Goal: Task Accomplishment & Management: Complete application form

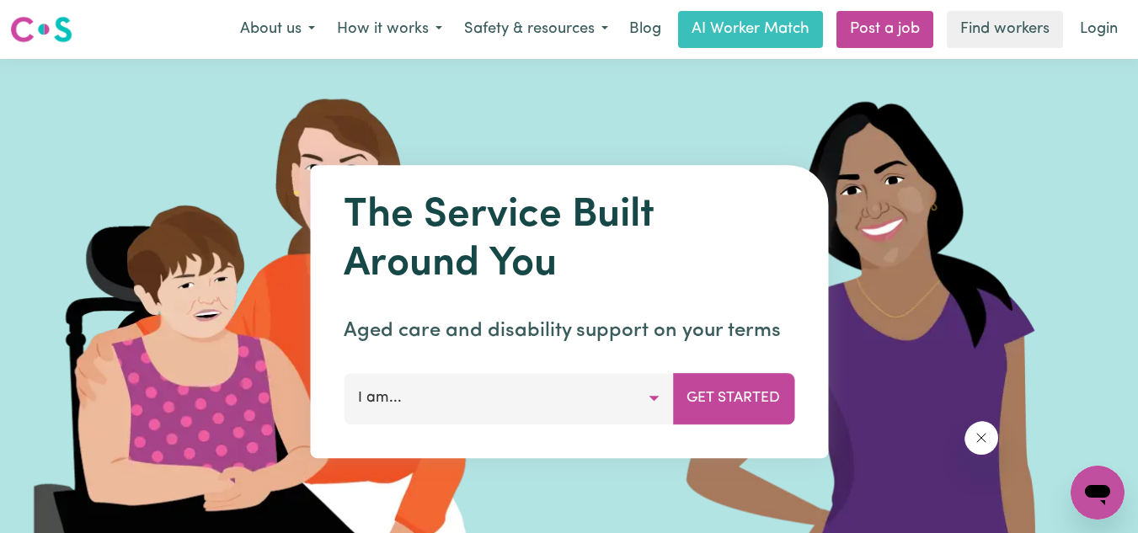
click at [548, 373] on button "I am..." at bounding box center [508, 398] width 329 height 51
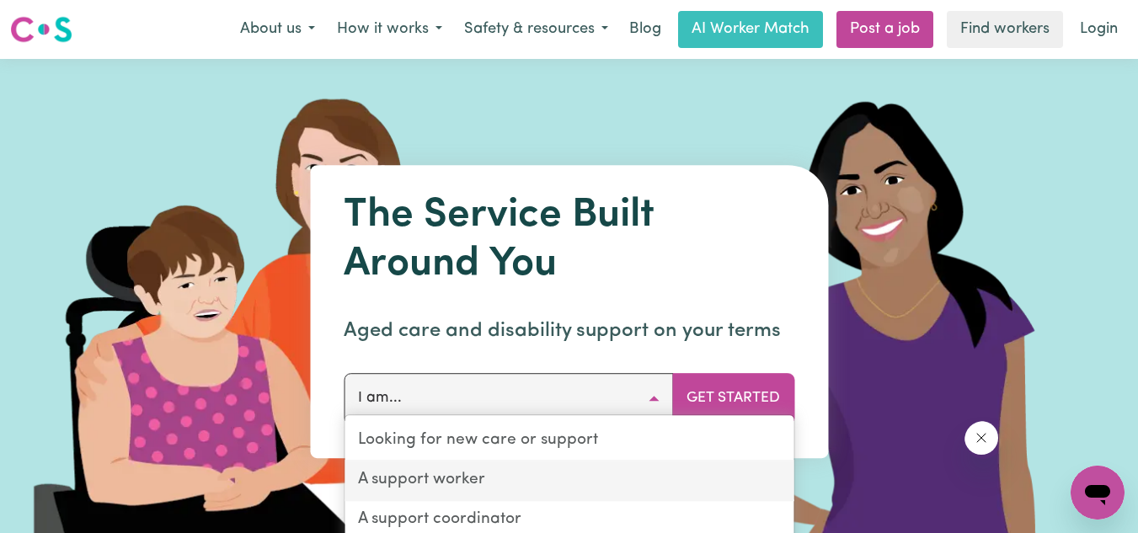
click at [533, 462] on link "A support worker" at bounding box center [569, 482] width 449 height 40
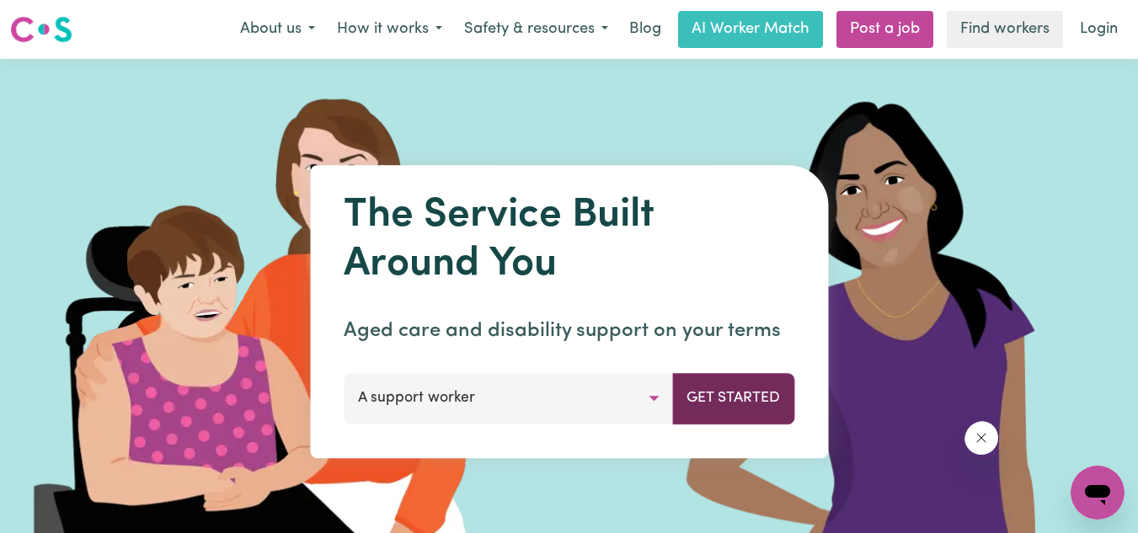
click at [795, 373] on button "Get Started" at bounding box center [733, 398] width 122 height 51
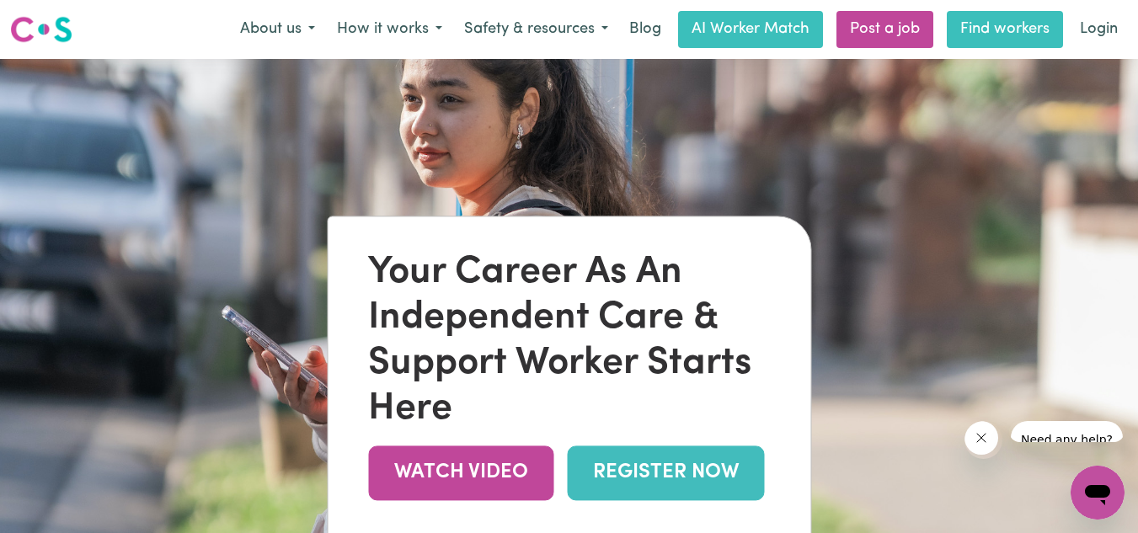
click at [1025, 24] on link "Find workers" at bounding box center [1005, 29] width 116 height 37
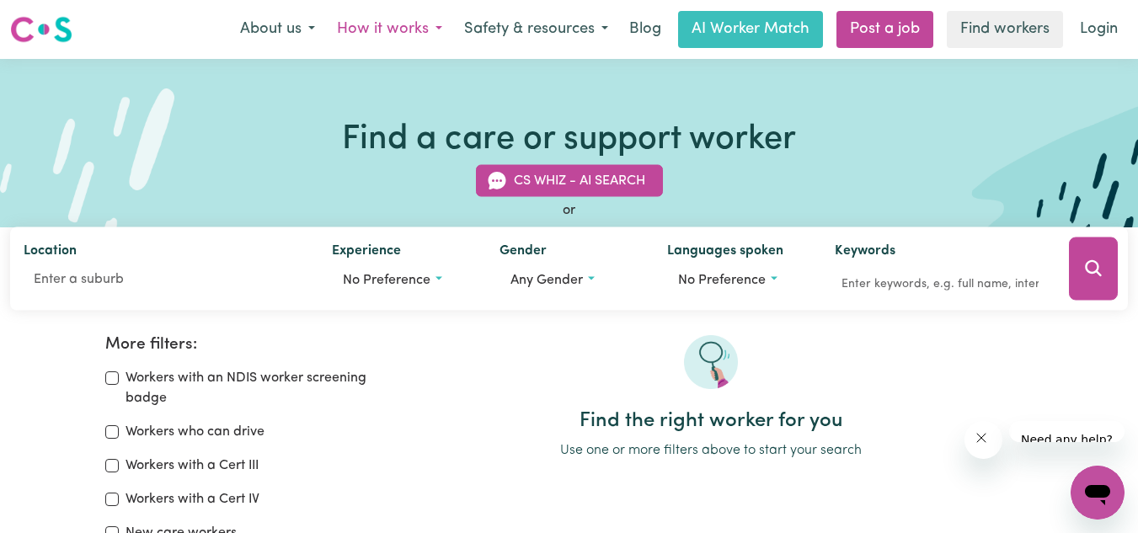
click at [453, 24] on button "How it works" at bounding box center [389, 29] width 127 height 35
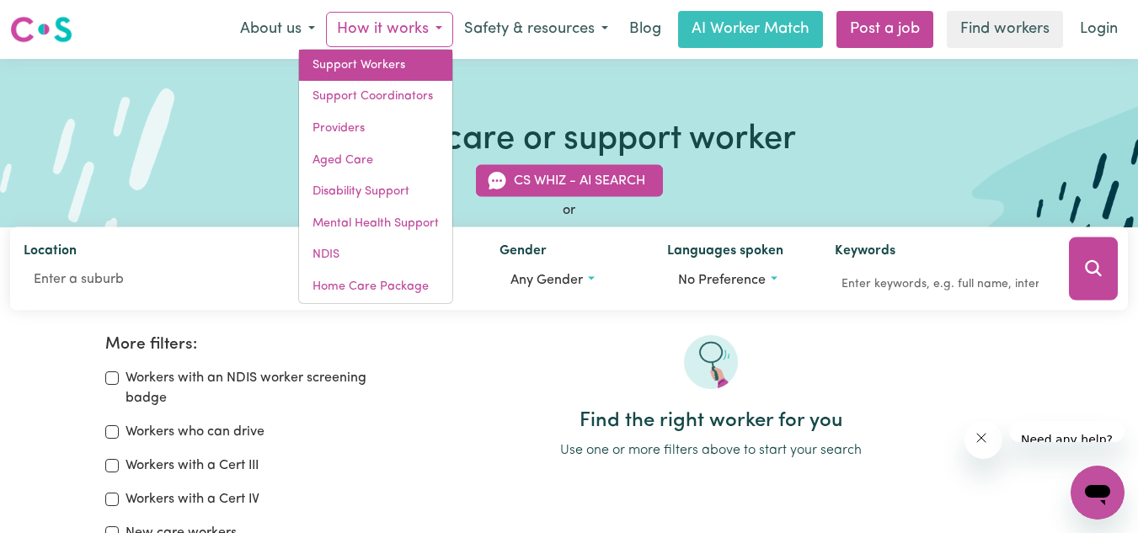
click at [452, 62] on link "Support Workers" at bounding box center [375, 66] width 153 height 32
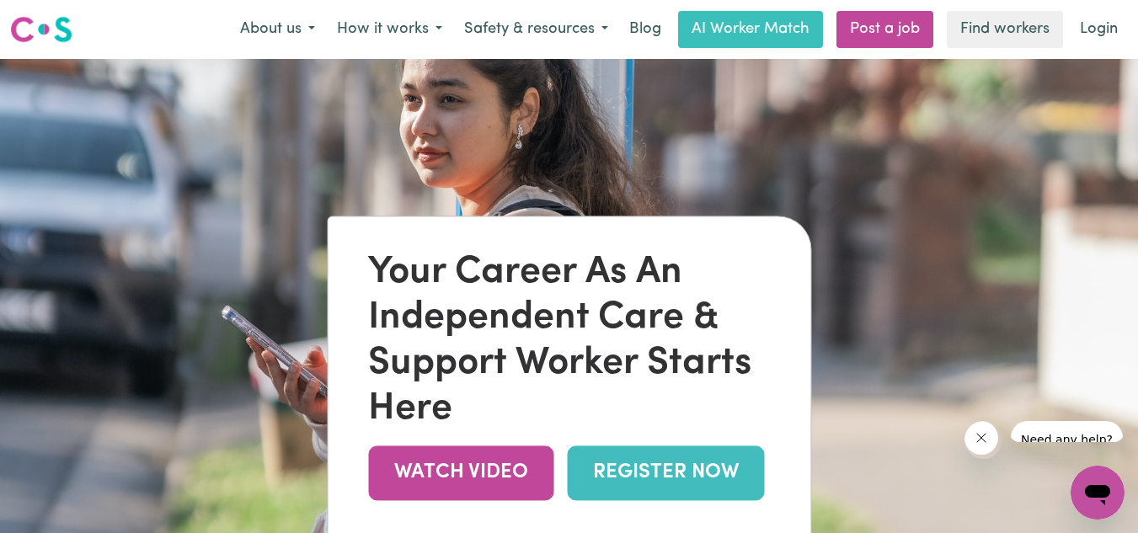
click at [567, 452] on link "REGISTER NOW" at bounding box center [665, 473] width 197 height 55
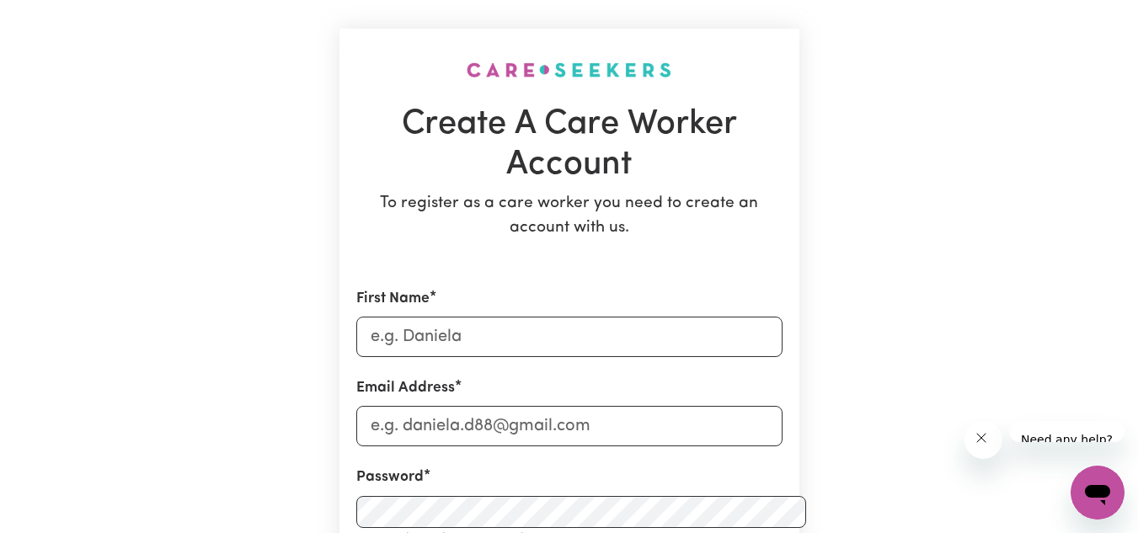
click at [448, 288] on div "First Name" at bounding box center [569, 322] width 426 height 69
click at [629, 317] on input "First Name" at bounding box center [569, 337] width 426 height 40
type input "Susan"
click at [648, 406] on input "Email Address" at bounding box center [569, 426] width 426 height 40
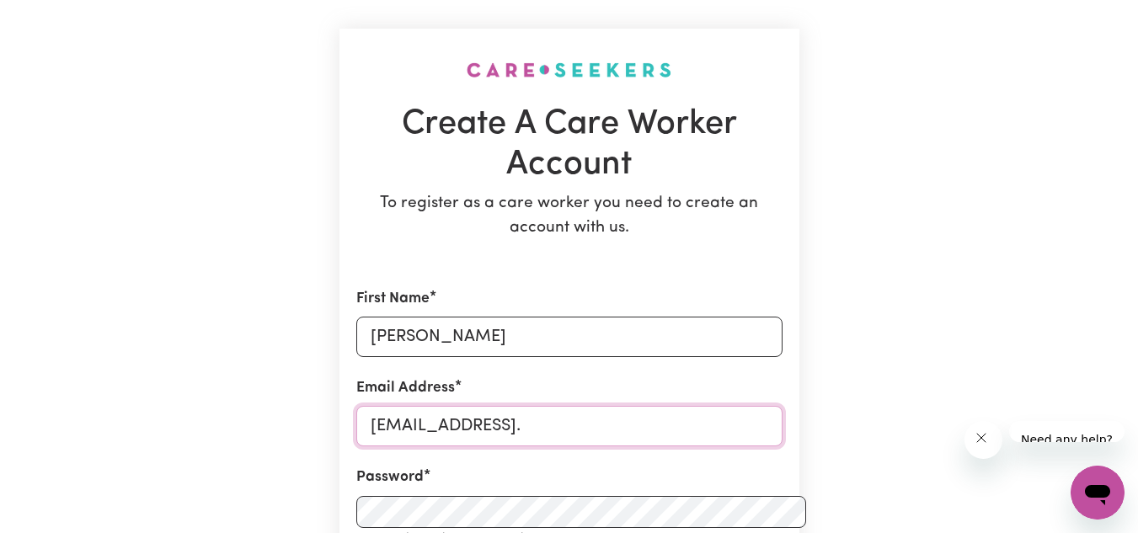
drag, startPoint x: 544, startPoint y: 162, endPoint x: 513, endPoint y: 260, distance: 102.6
click at [510, 406] on input "susanagier4@gmail." at bounding box center [569, 426] width 426 height 40
type input "susanagier4@gmail.com"
click at [629, 467] on div "Password Password must be at least 8 characters long Show password" at bounding box center [569, 507] width 426 height 81
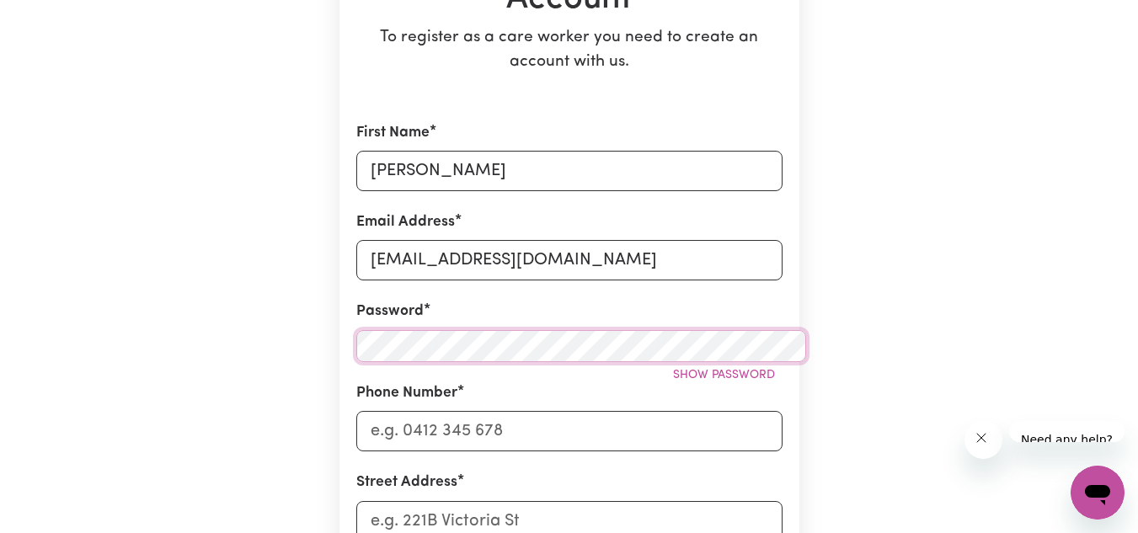
scroll to position [253, 0]
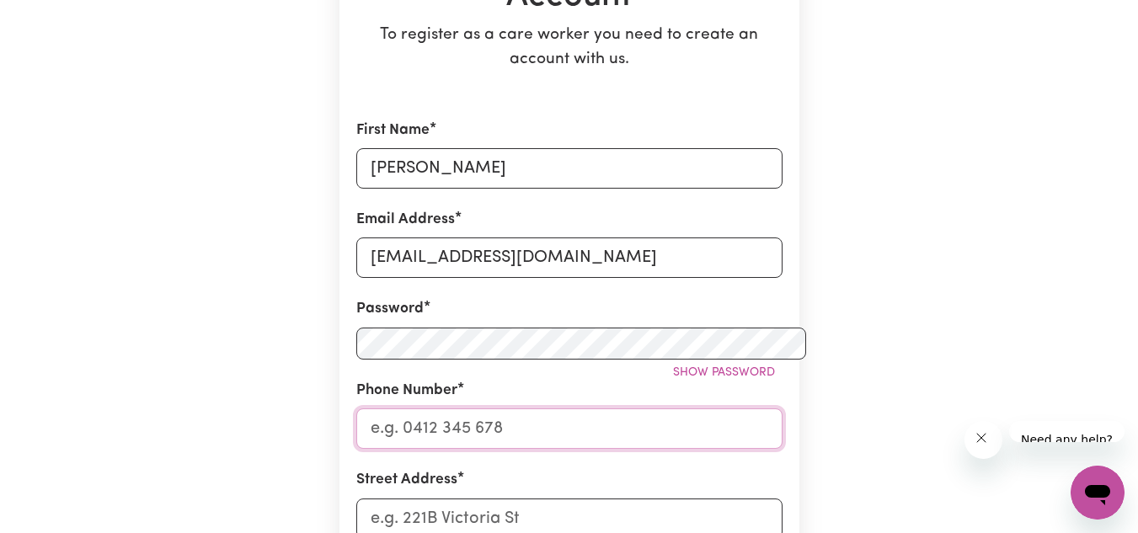
drag, startPoint x: 650, startPoint y: 219, endPoint x: 660, endPoint y: 235, distance: 18.9
click at [652, 409] on input "Phone Number" at bounding box center [569, 429] width 426 height 40
type input "0470203949"
drag, startPoint x: 548, startPoint y: 292, endPoint x: 618, endPoint y: 291, distance: 70.8
click at [556, 499] on input "Street Address" at bounding box center [569, 519] width 426 height 40
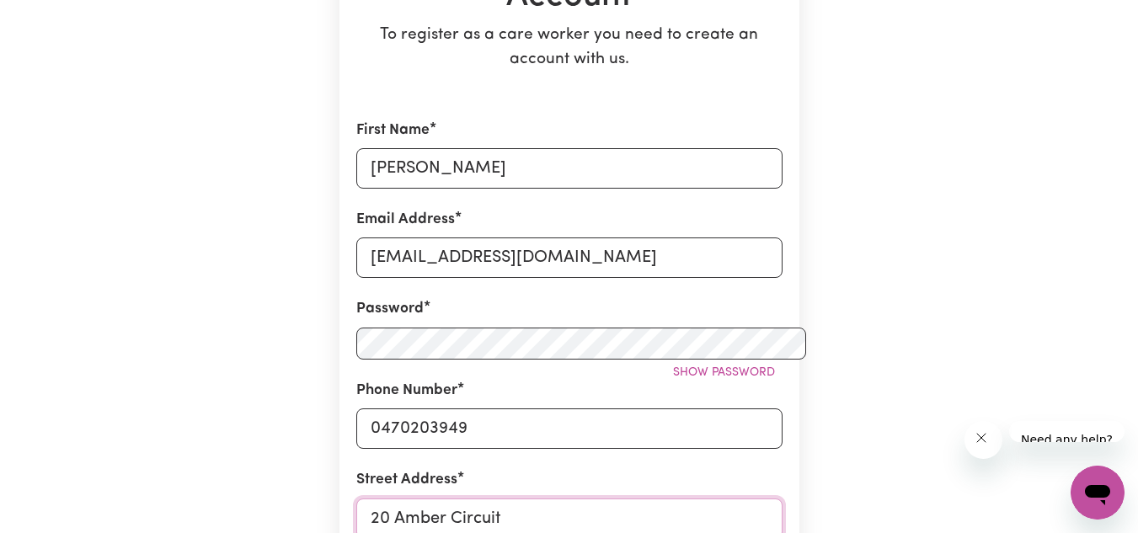
type input "20 Amber Circuit"
type input "Rip"
type input "RipLEY, Queensland, 4306"
type input "Ripl"
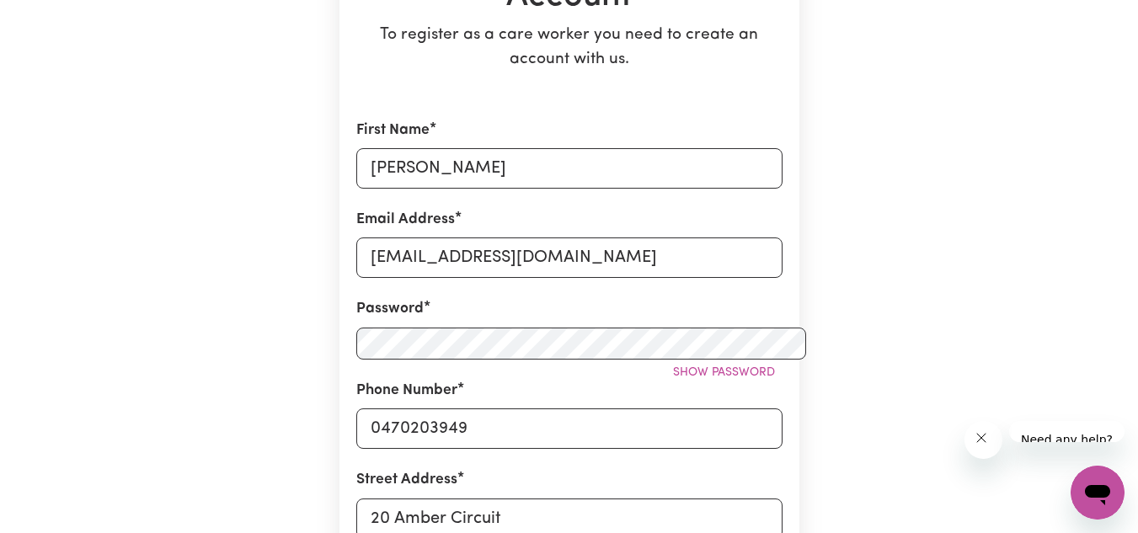
type input "RiplEY, Queensland, 4306"
type input "Riple"
type input "RipleY, Queensland, 4306"
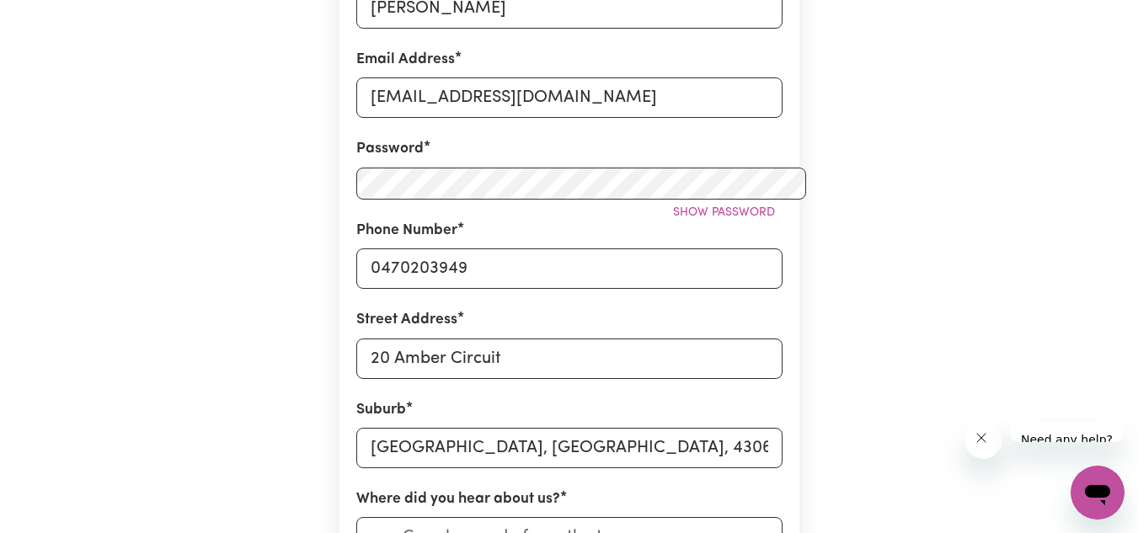
scroll to position [421, 0]
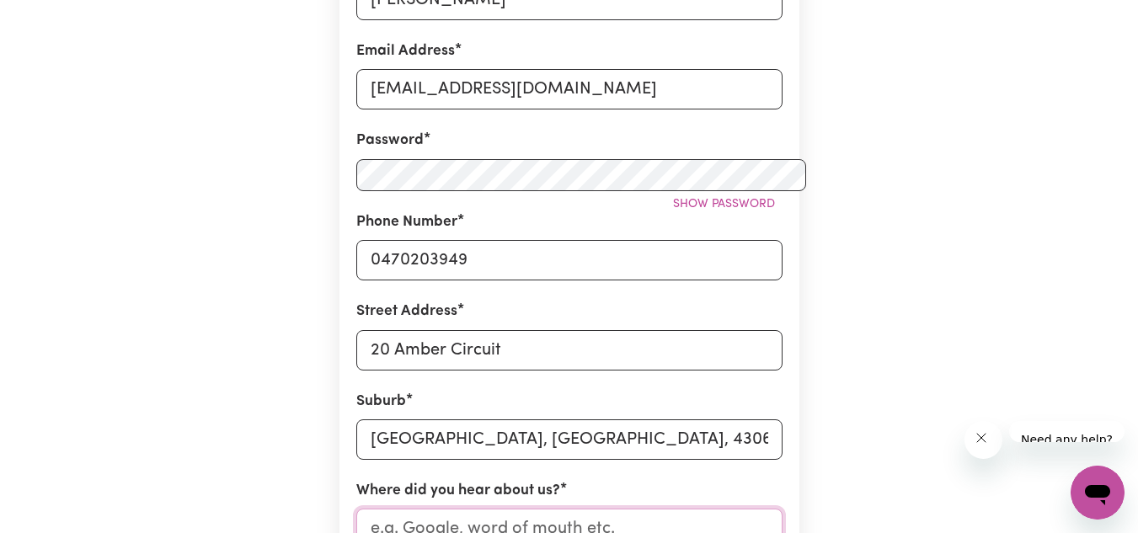
click at [404, 509] on input "Where did you hear about us?" at bounding box center [569, 529] width 426 height 40
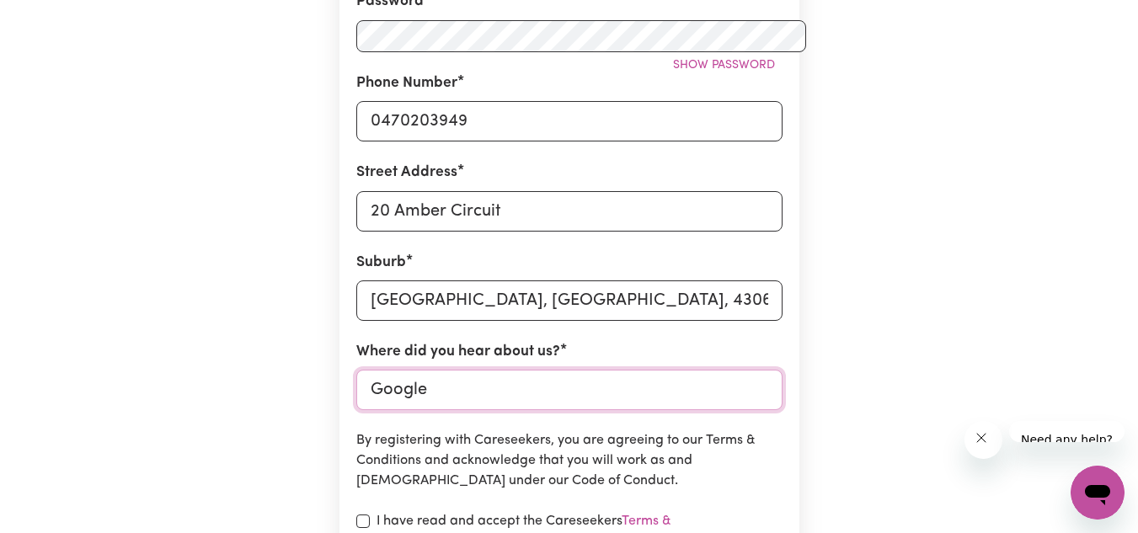
scroll to position [590, 0]
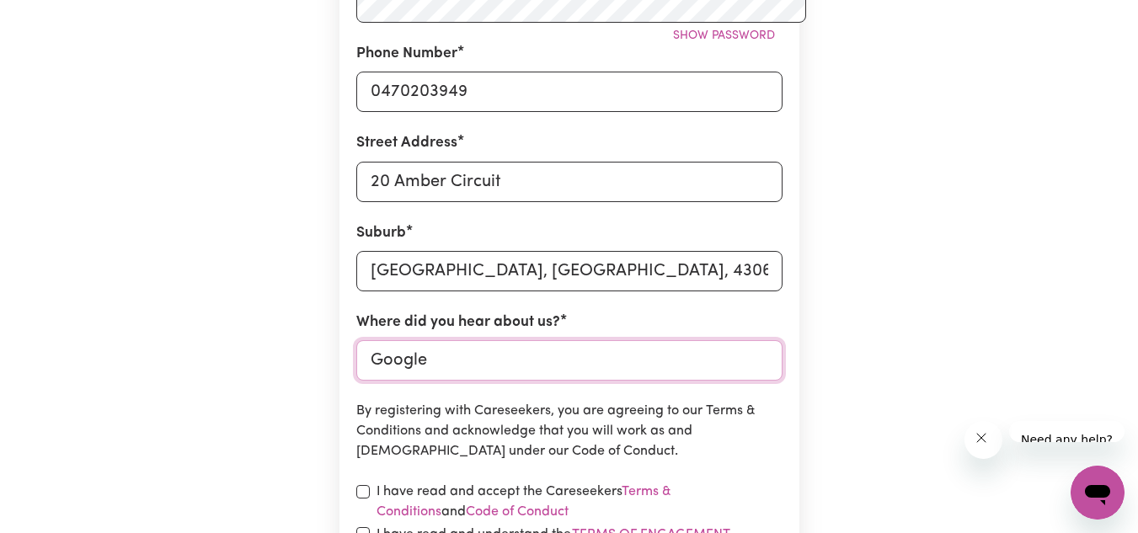
type input "Google"
click at [356, 482] on div "I have read and accept the Careseekers Terms & Conditions and Code of Conduct" at bounding box center [569, 502] width 426 height 40
click at [356, 485] on input "checkbox" at bounding box center [362, 491] width 13 height 13
checkbox input "true"
click at [343, 258] on section "Create A Care Worker Account To register as a care worker you need to create an…" at bounding box center [570, 102] width 460 height 1159
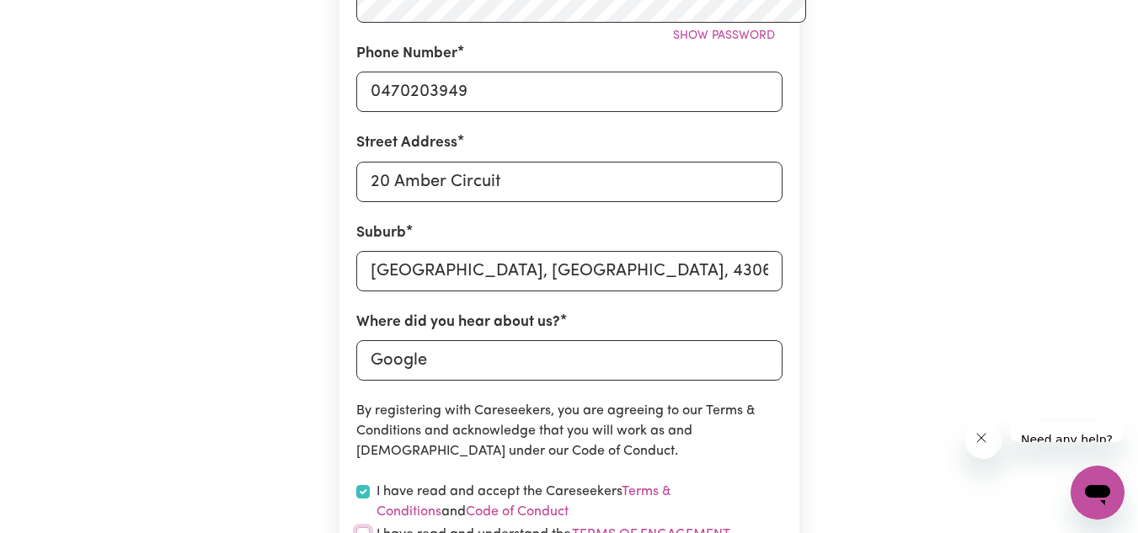
click at [356, 527] on input "checkbox" at bounding box center [362, 533] width 13 height 13
checkbox input "true"
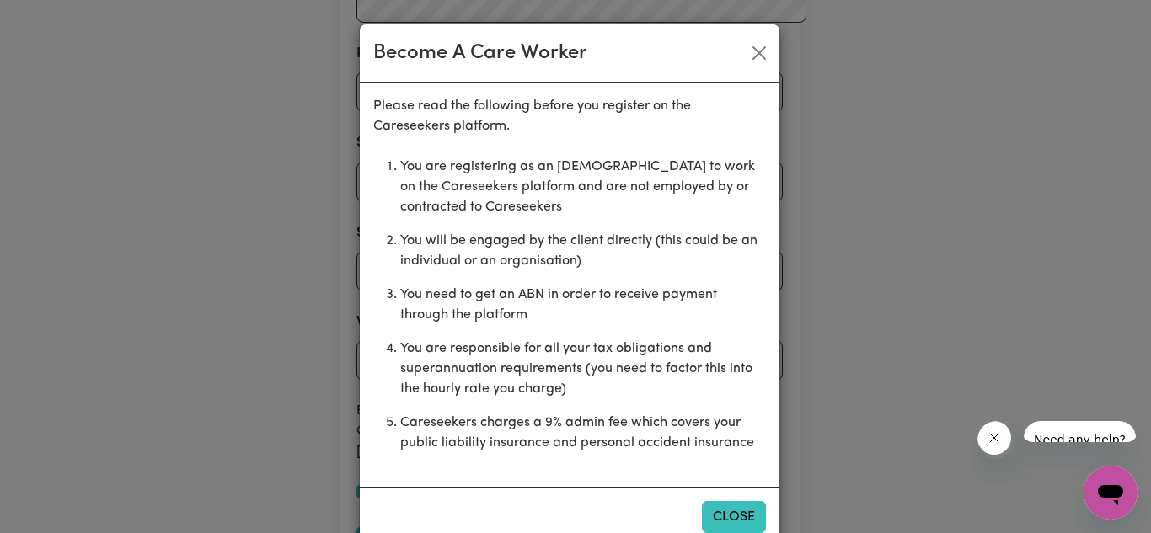
click at [736, 501] on button "Close" at bounding box center [734, 517] width 64 height 32
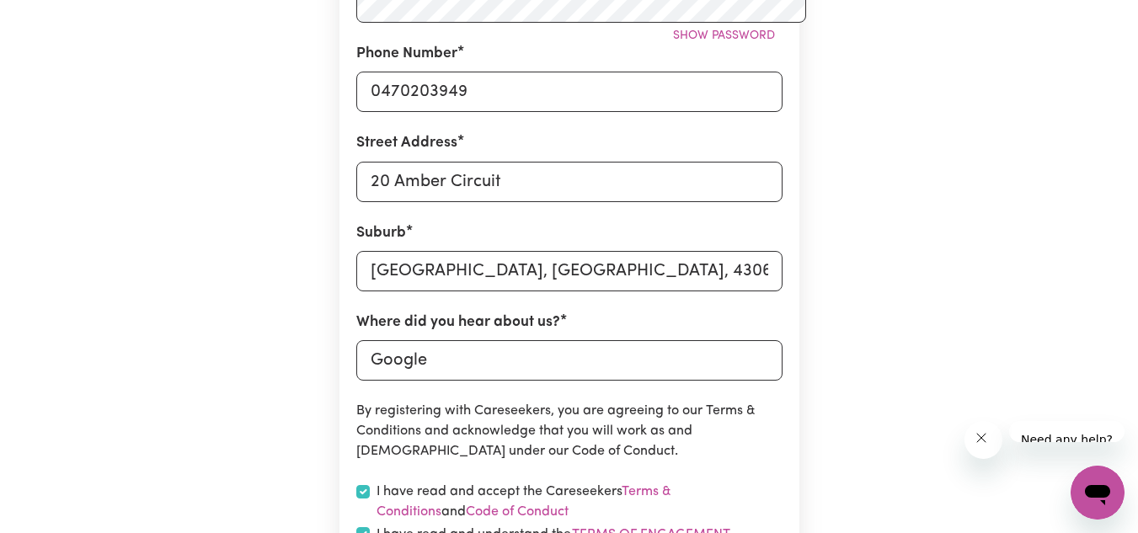
checkbox input "true"
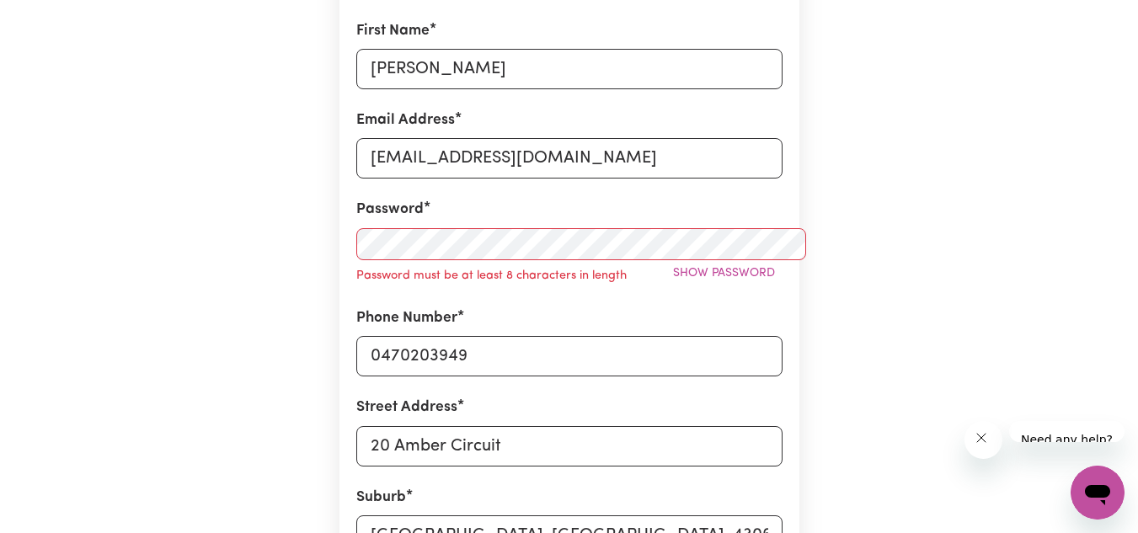
scroll to position [268, 0]
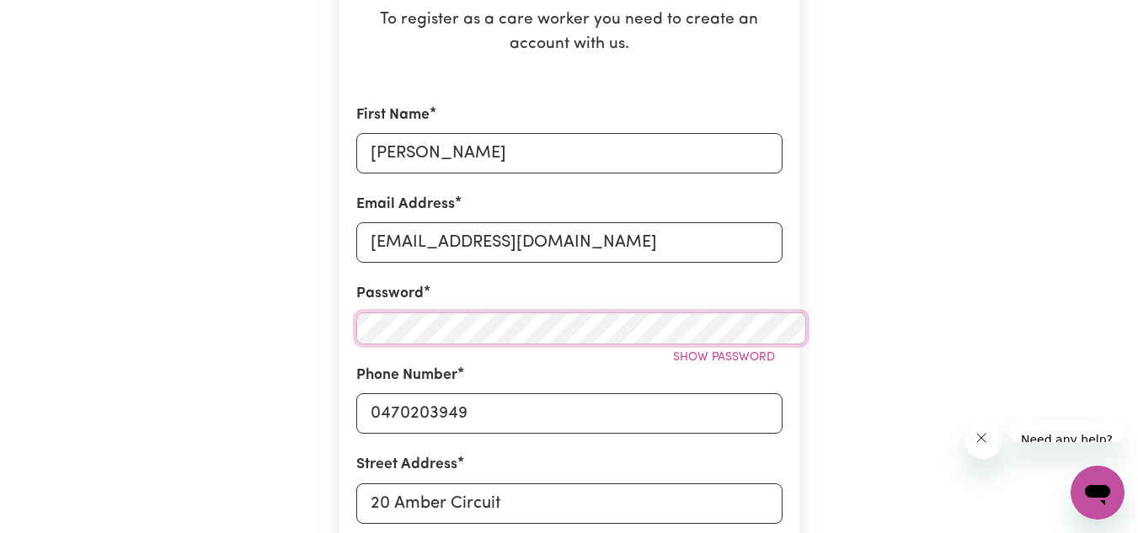
click at [158, 110] on div "Create A Care Worker Account To register as a care worker you need to create an…" at bounding box center [569, 424] width 961 height 1266
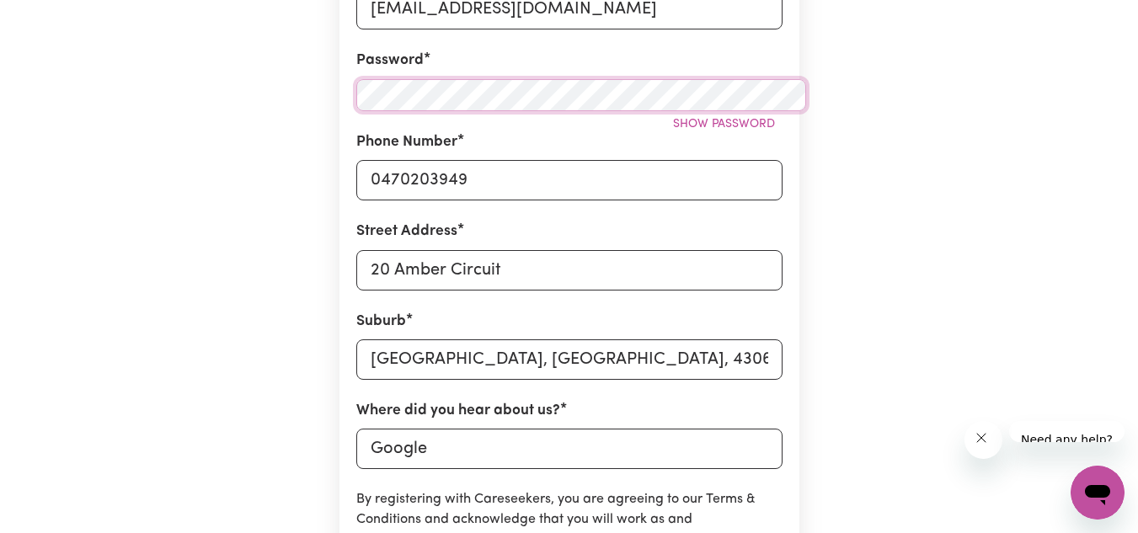
scroll to position [521, 0]
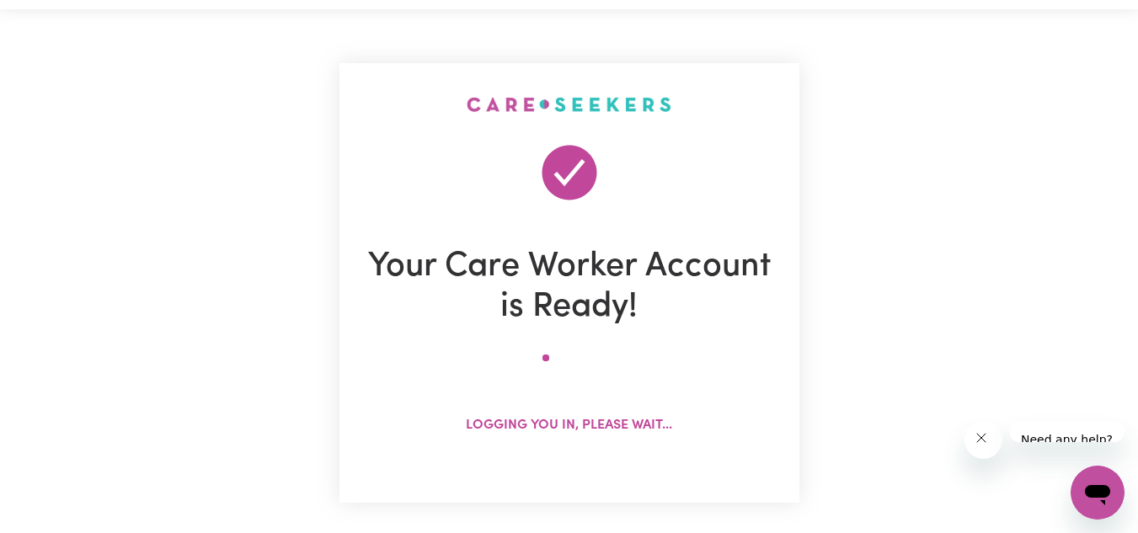
scroll to position [0, 0]
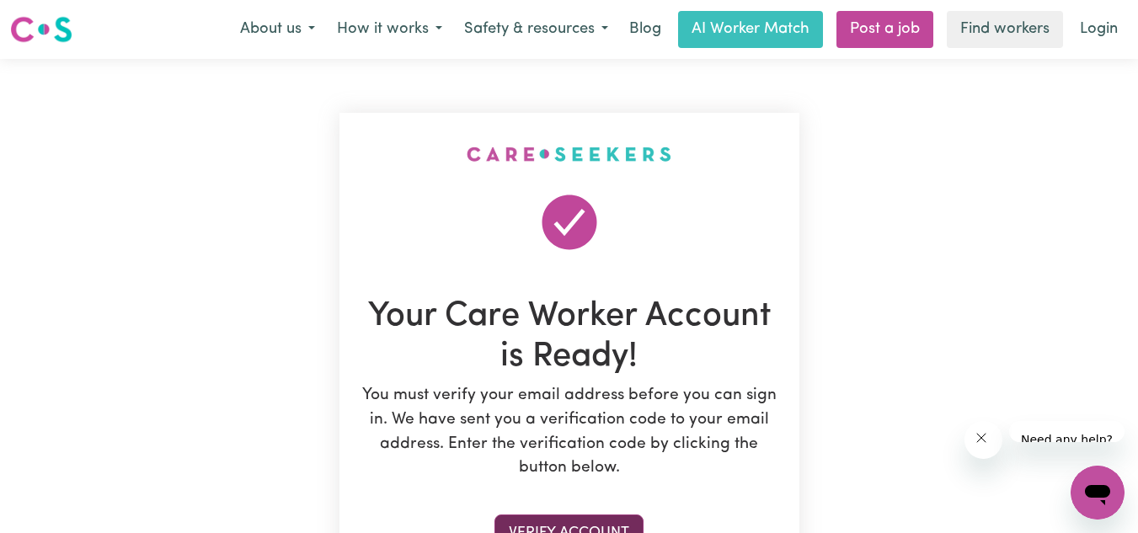
click at [582, 515] on button "Verify Account" at bounding box center [569, 533] width 149 height 37
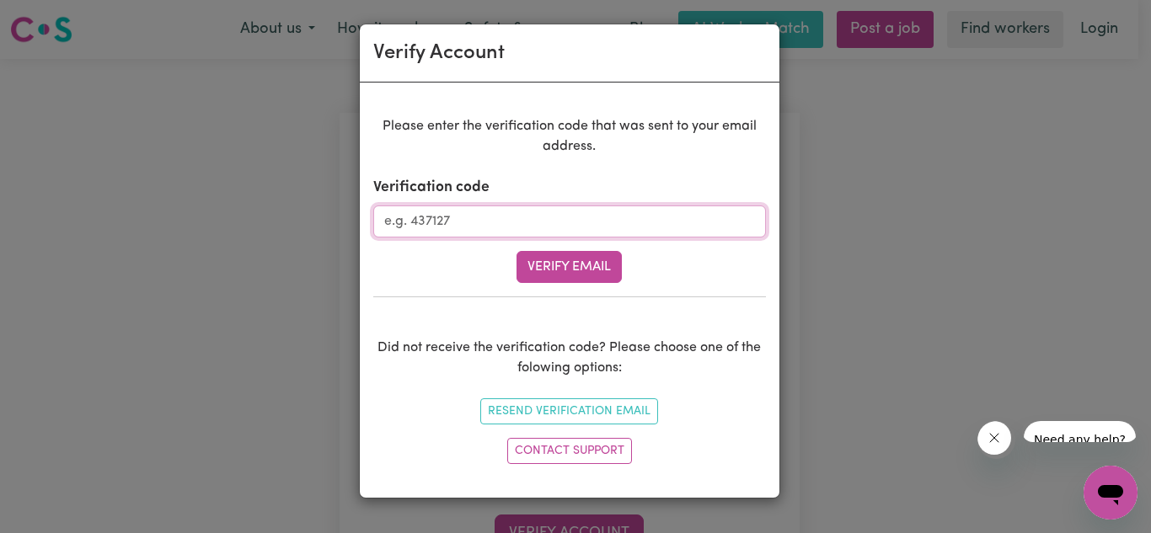
drag, startPoint x: 429, startPoint y: 165, endPoint x: 437, endPoint y: 175, distance: 13.2
click at [431, 206] on input "Verification code" at bounding box center [569, 222] width 393 height 32
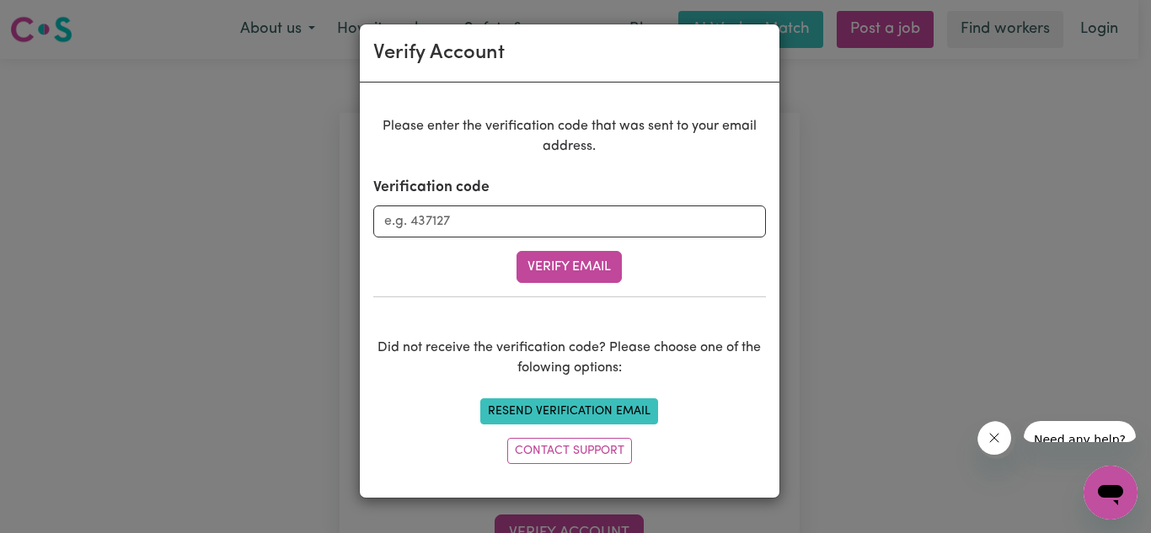
click at [633, 392] on li "Resend Verification Email" at bounding box center [569, 412] width 393 height 40
click at [637, 399] on button "Resend Verification Email" at bounding box center [569, 412] width 178 height 26
click at [560, 206] on input "Verification code" at bounding box center [569, 222] width 393 height 32
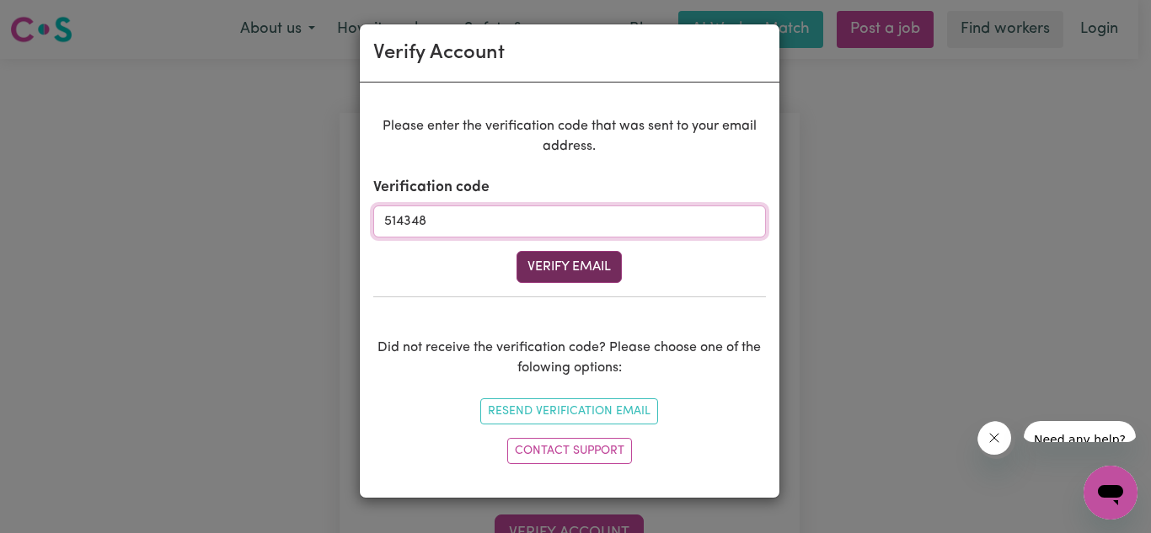
type input "514348"
click at [594, 251] on button "Verify Email" at bounding box center [569, 267] width 105 height 32
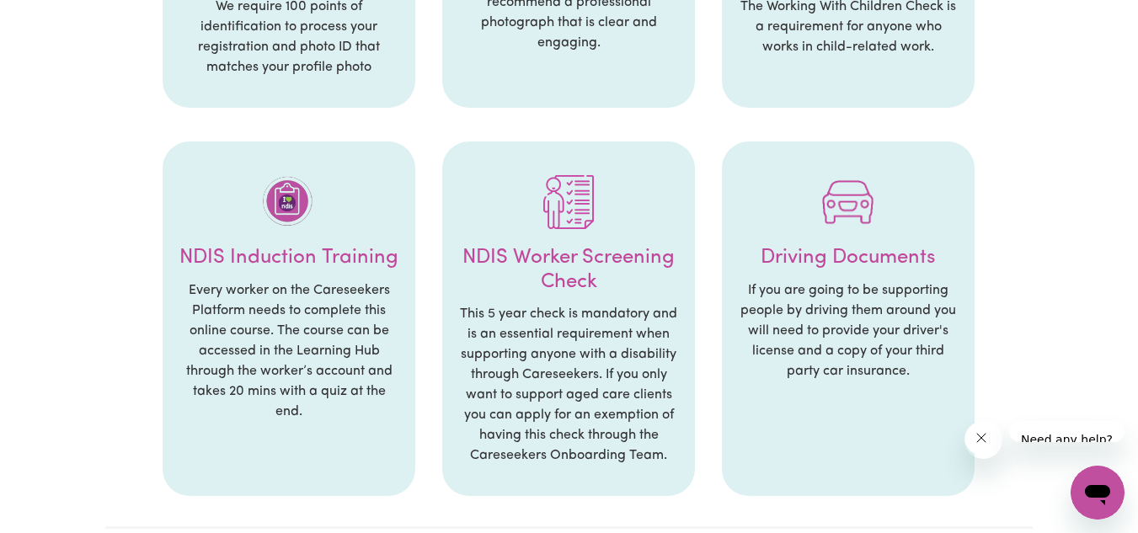
scroll to position [927, 0]
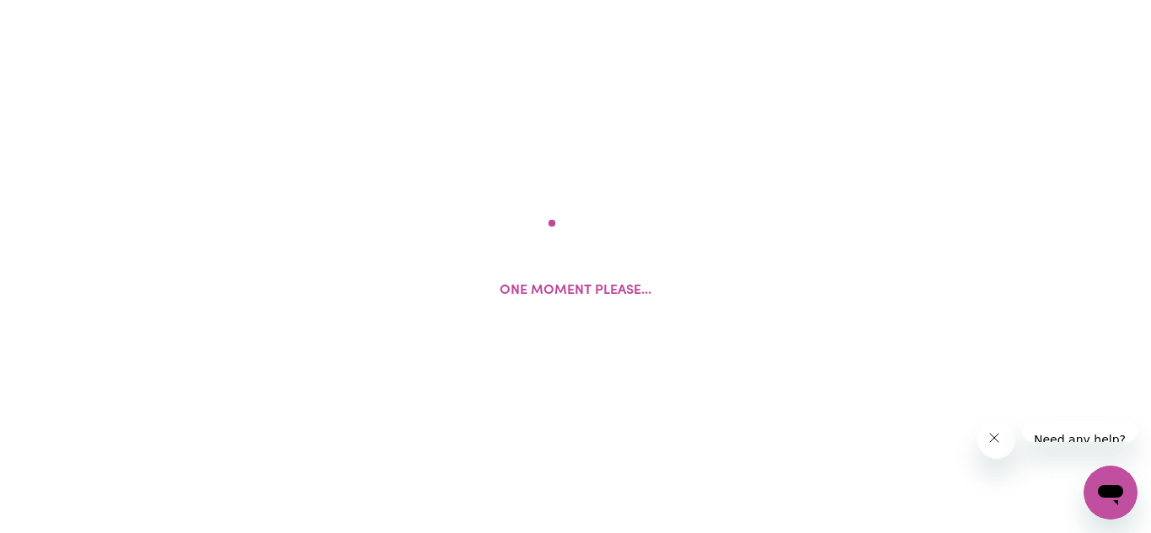
select select "Studying a healthcare related degree or qualification"
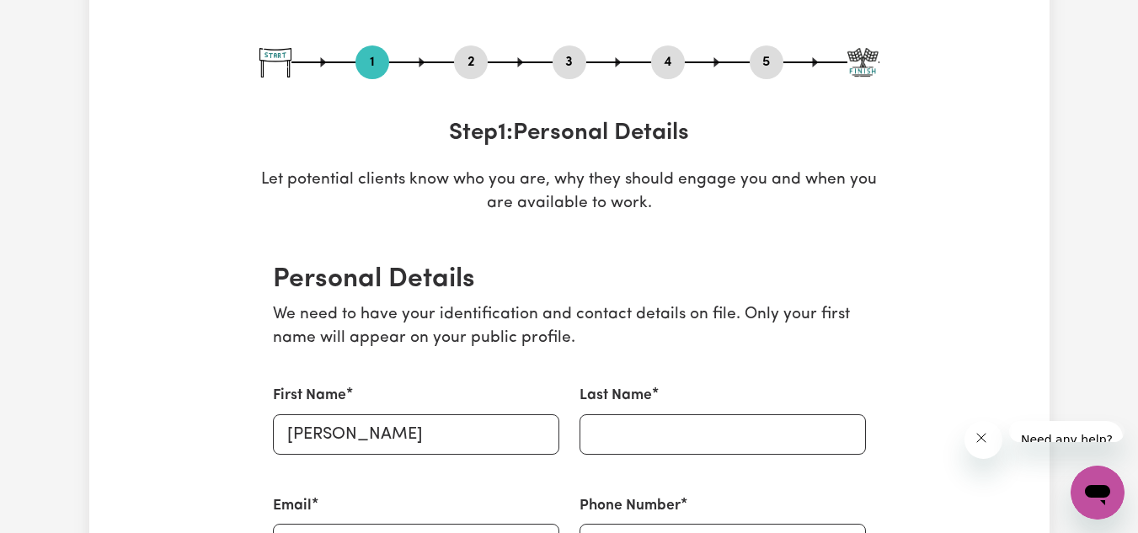
scroll to position [169, 0]
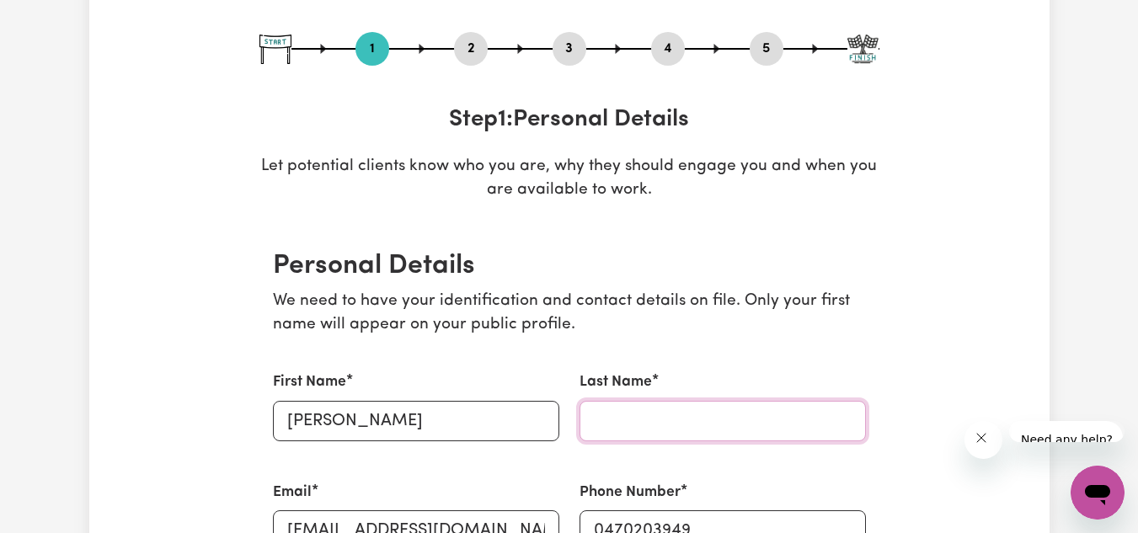
click at [683, 401] on input "Last Name" at bounding box center [723, 421] width 286 height 40
type input "Agier"
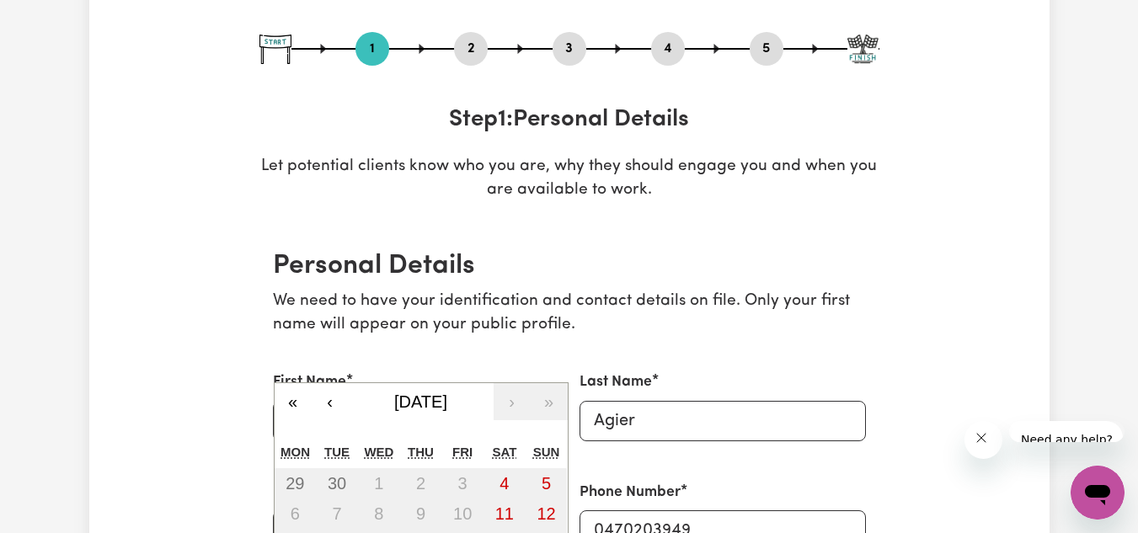
type input "07"
type input "05"
type input "197"
type input "1975-05-07"
type input "7"
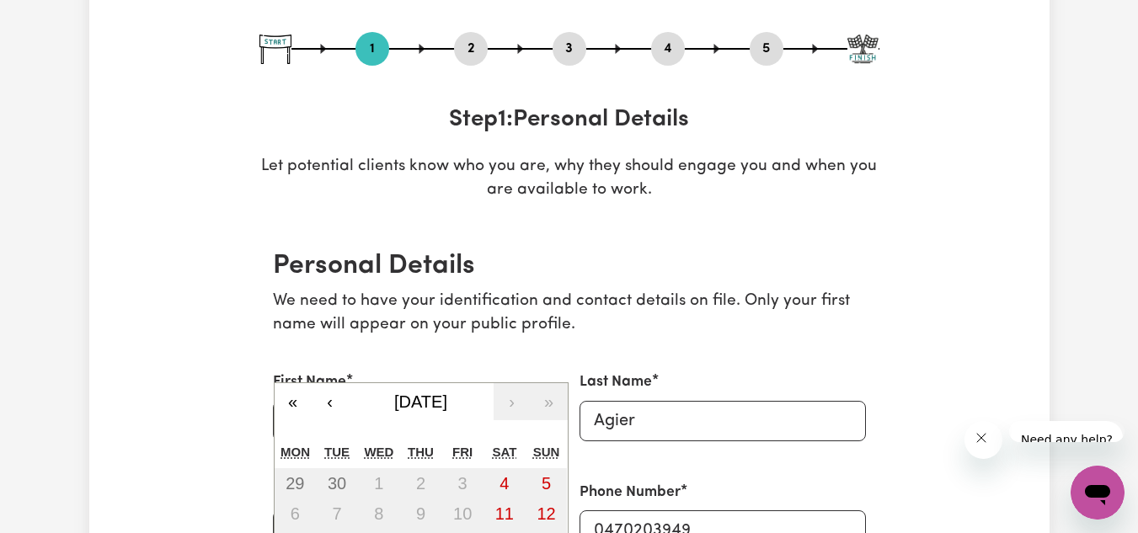
type input "5"
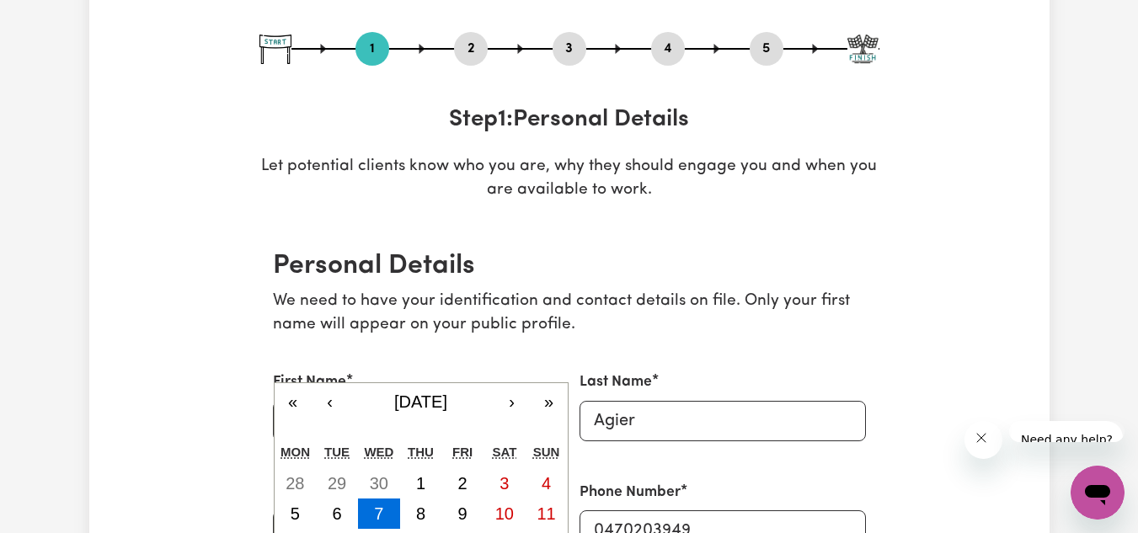
type input "1975"
drag, startPoint x: 742, startPoint y: 388, endPoint x: 742, endPoint y: 400, distance: 12.7
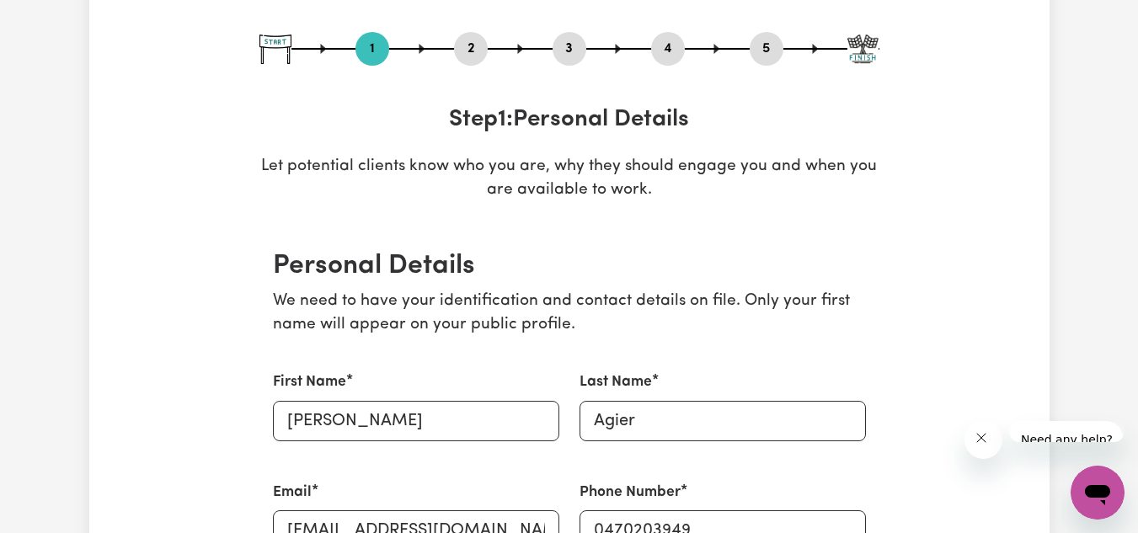
select select "female"
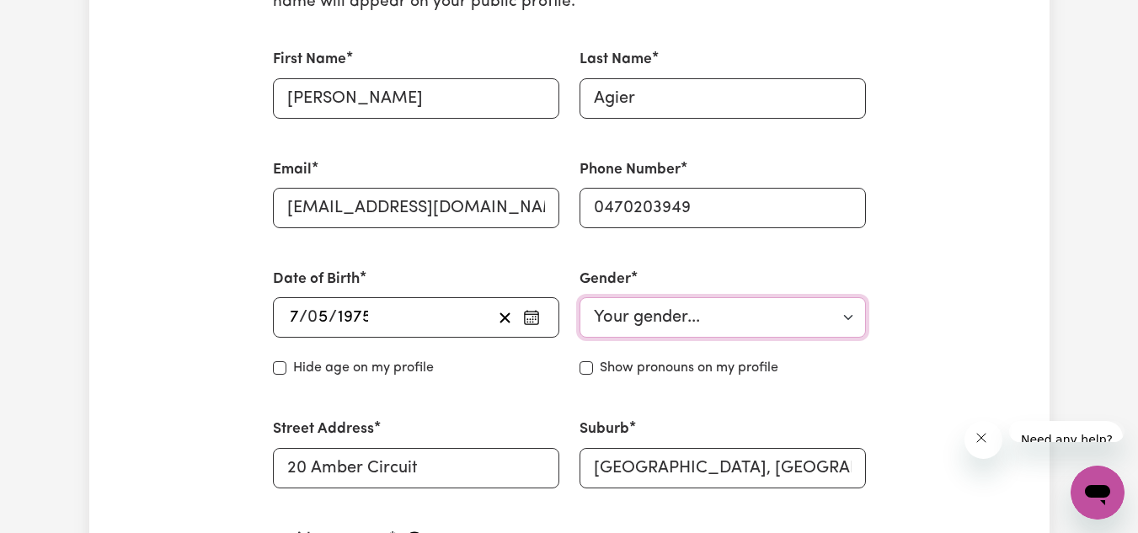
scroll to position [506, 0]
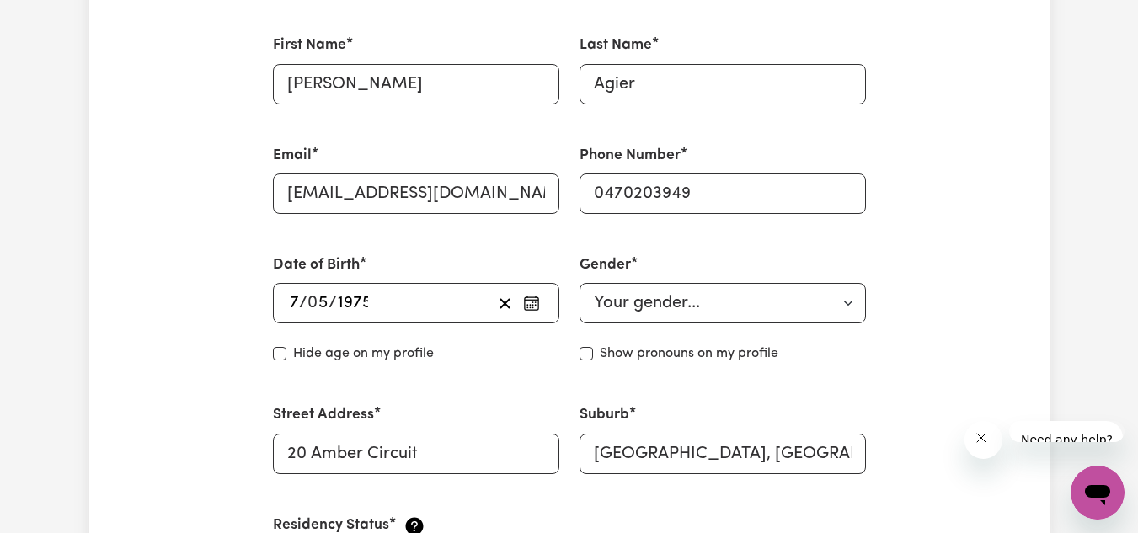
drag, startPoint x: 501, startPoint y: 265, endPoint x: 497, endPoint y: 275, distance: 9.9
select select "Australian Citizen"
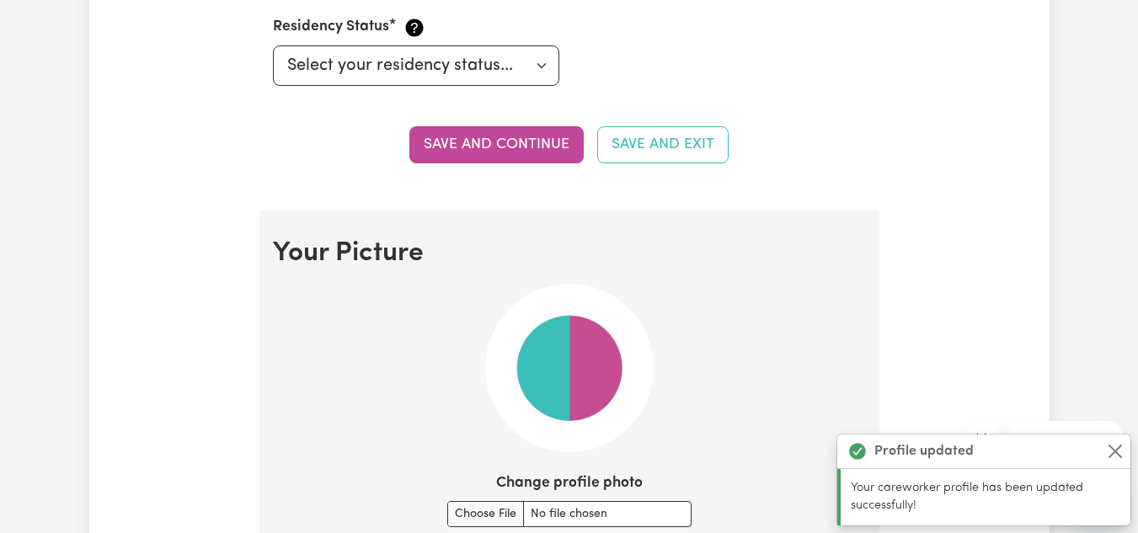
scroll to position [1034, 0]
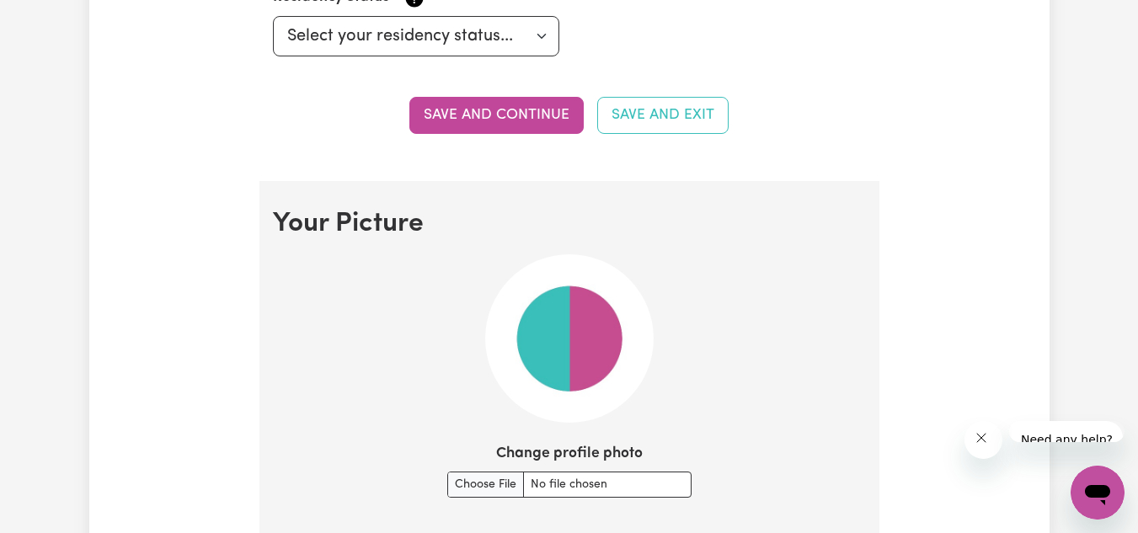
drag, startPoint x: 405, startPoint y: 207, endPoint x: 597, endPoint y: 235, distance: 193.3
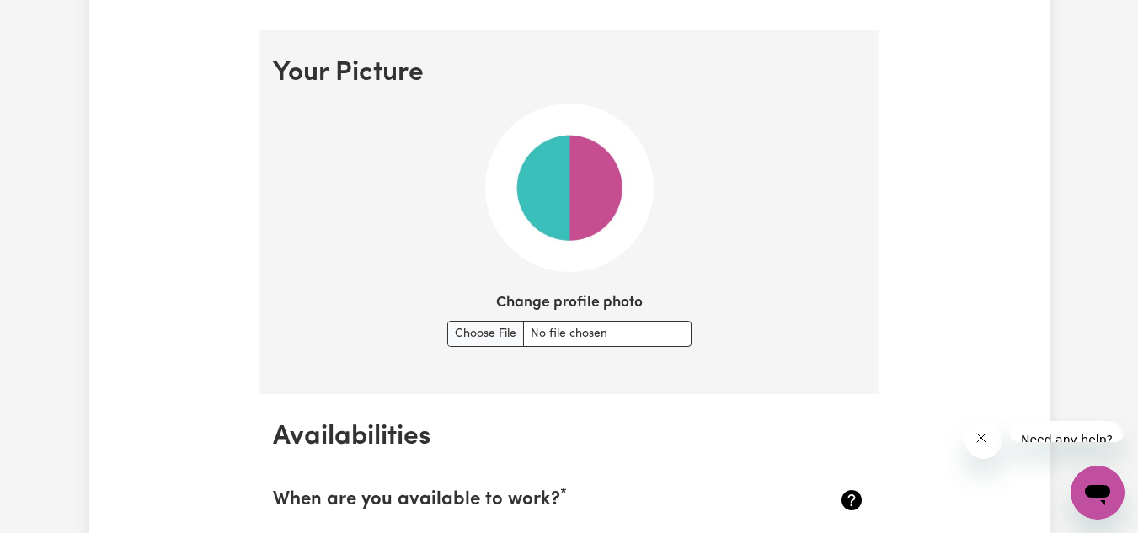
scroll to position [1202, 0]
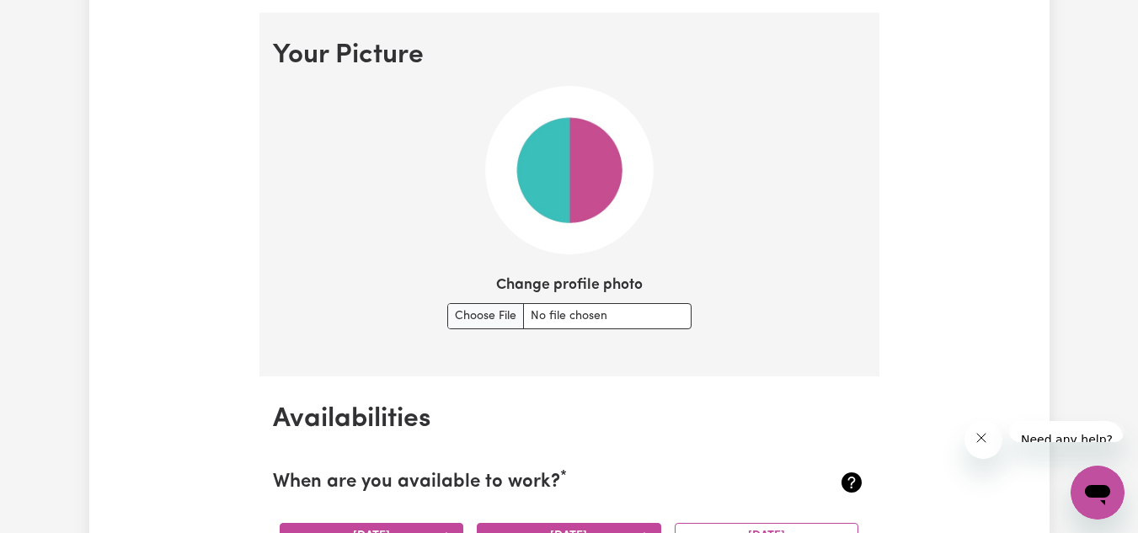
type input "ipswi"
type input "ipswiCH, Queensland, 4305"
type input "ipswic"
type input "ipswicH, Queensland, 4305"
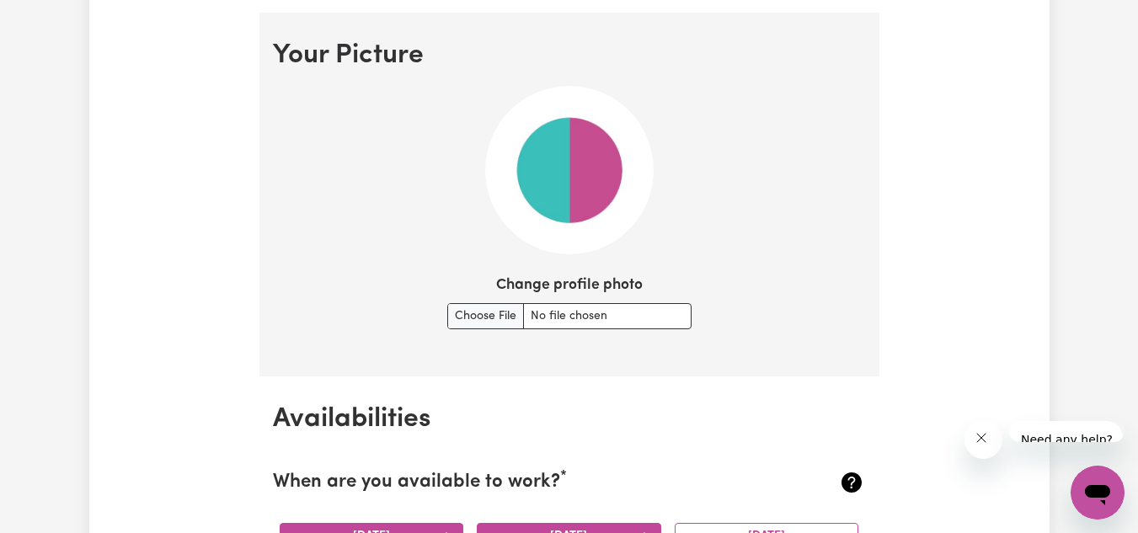
type input "IPSWICH, Queensland, 4305"
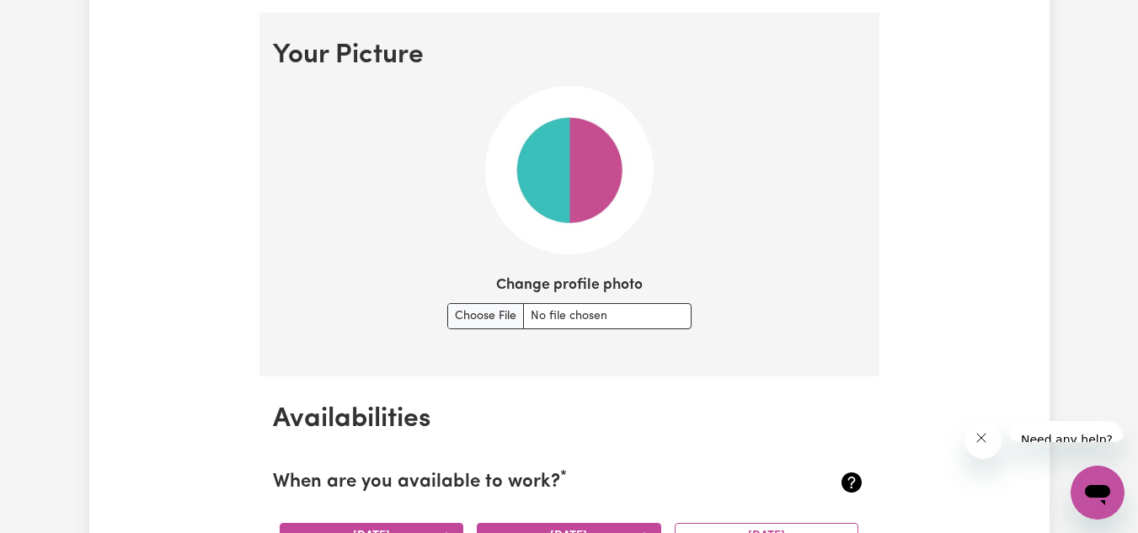
type input "riple"
type input "ripleY, Queensland, 4306"
type input "ripley"
type input "ripley, Queensland, 4306"
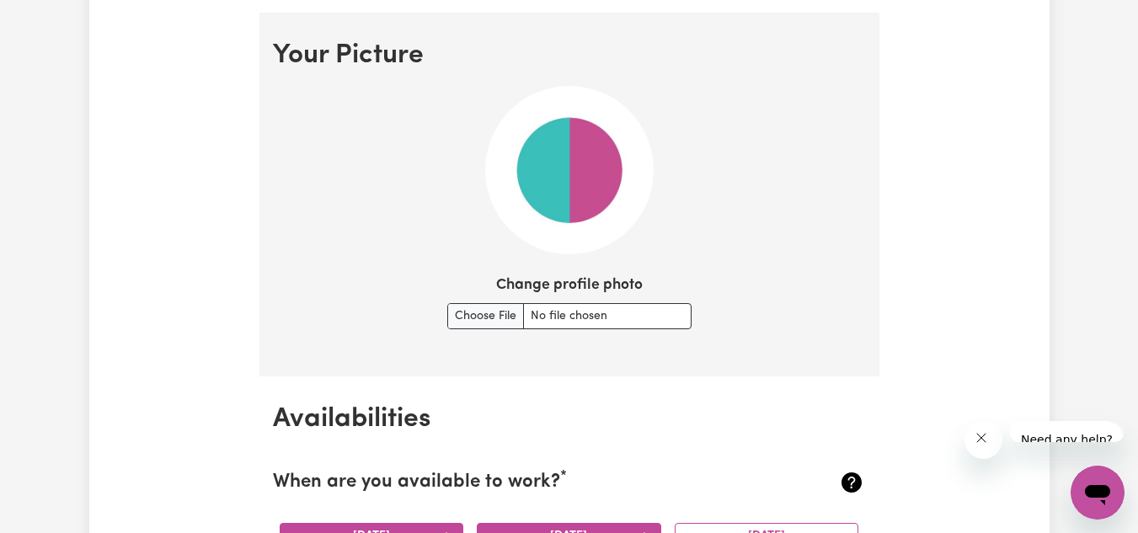
type input "RIPLEY, Queensland, 4306"
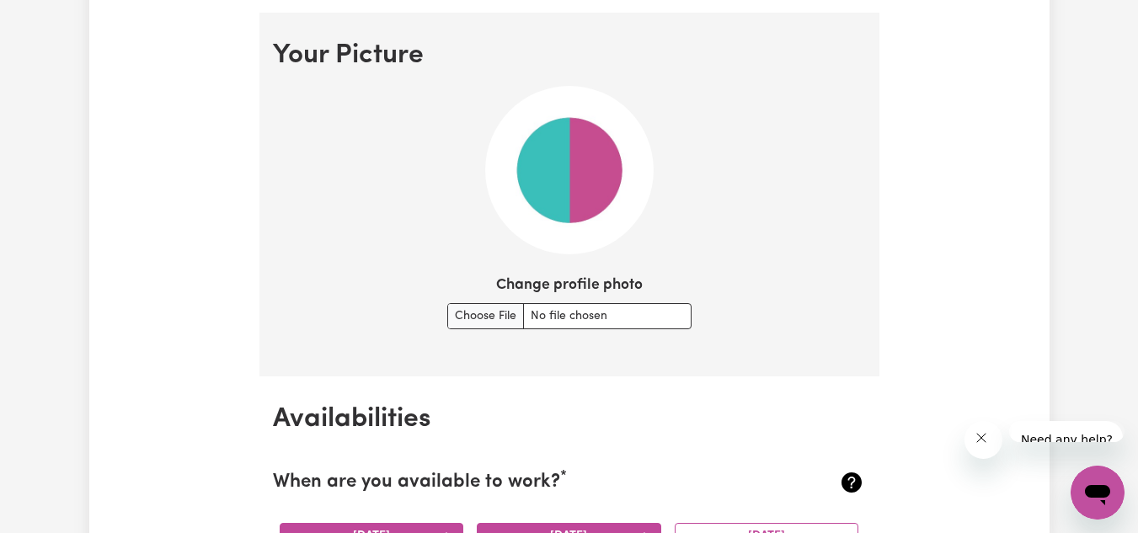
type input "south"
type input "south ALBURY, New South Wales, 2640"
type input "southr"
type input "south"
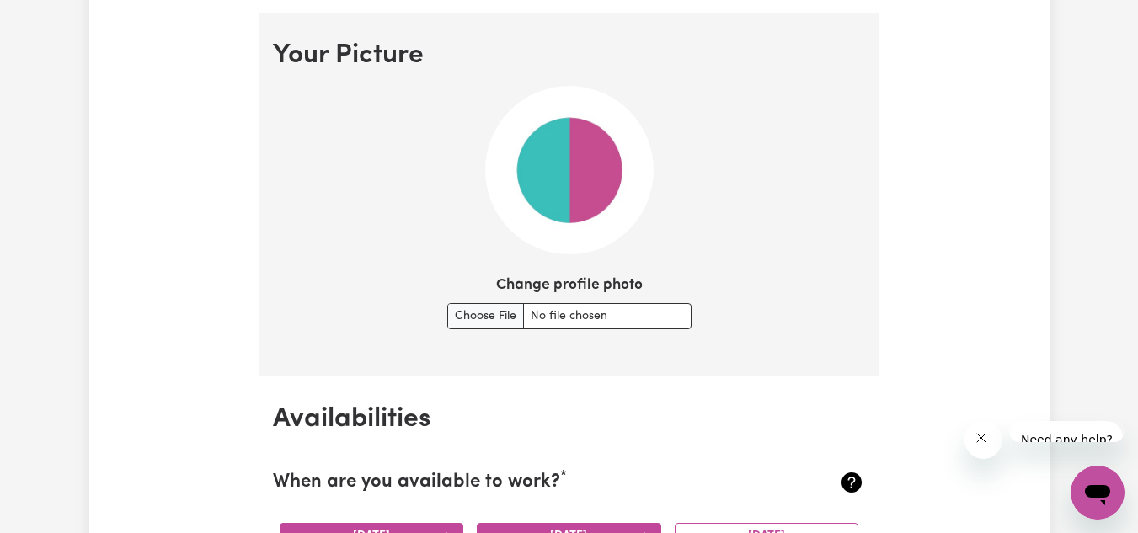
type input "south ALBURY, New South Wales, 2640"
type input "southr"
type input "south"
type input "south ALBURY, New South Wales, 2640"
type input "south"
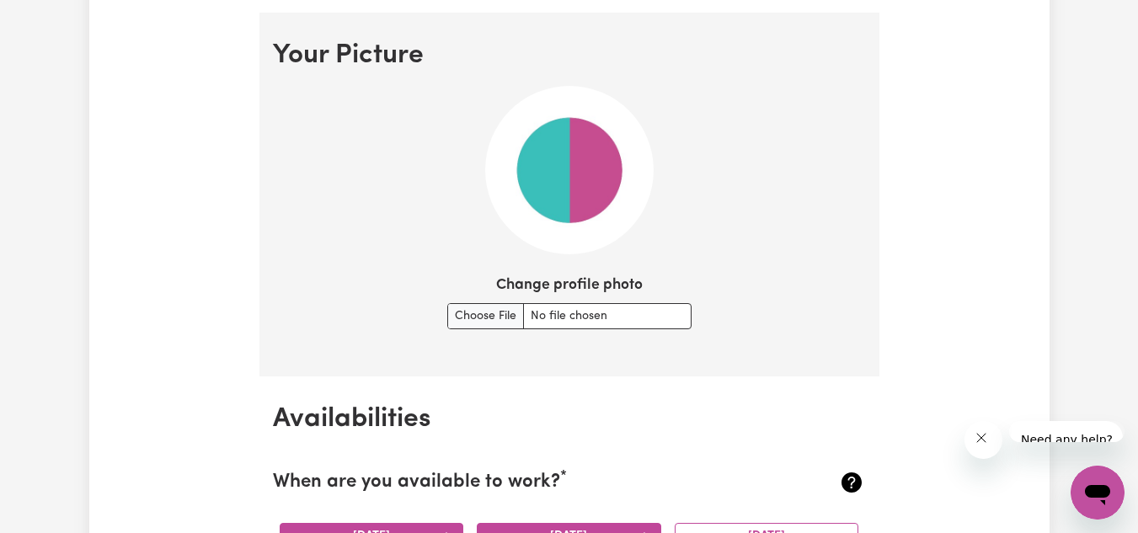
type input "south ALBURY, New South Wales, 2640"
type input "south r"
type input "south rIANA, Tasmania, 7316"
type input "SOUTH RIPLEY, Queensland, 4306"
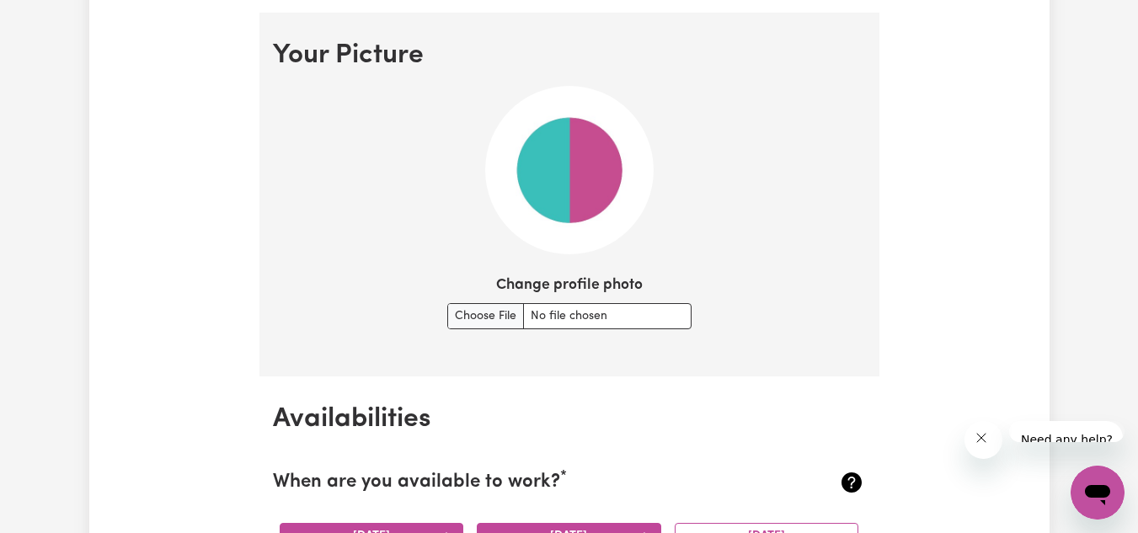
type input "SOUTH RIPLEY, Queensland, 4306"
drag, startPoint x: 1131, startPoint y: 244, endPoint x: 244, endPoint y: 417, distance: 903.1
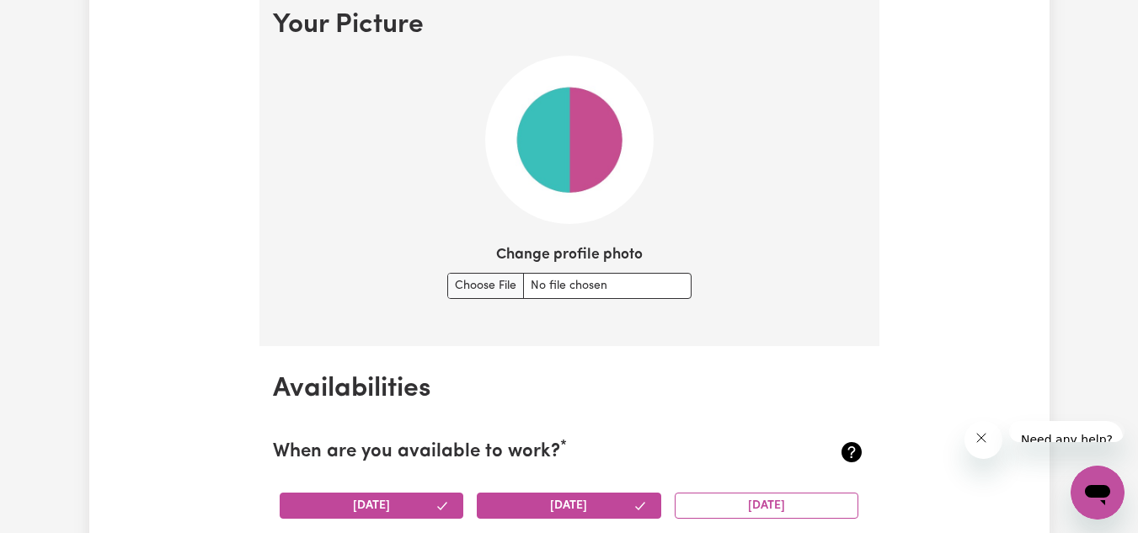
scroll to position [1287, 0]
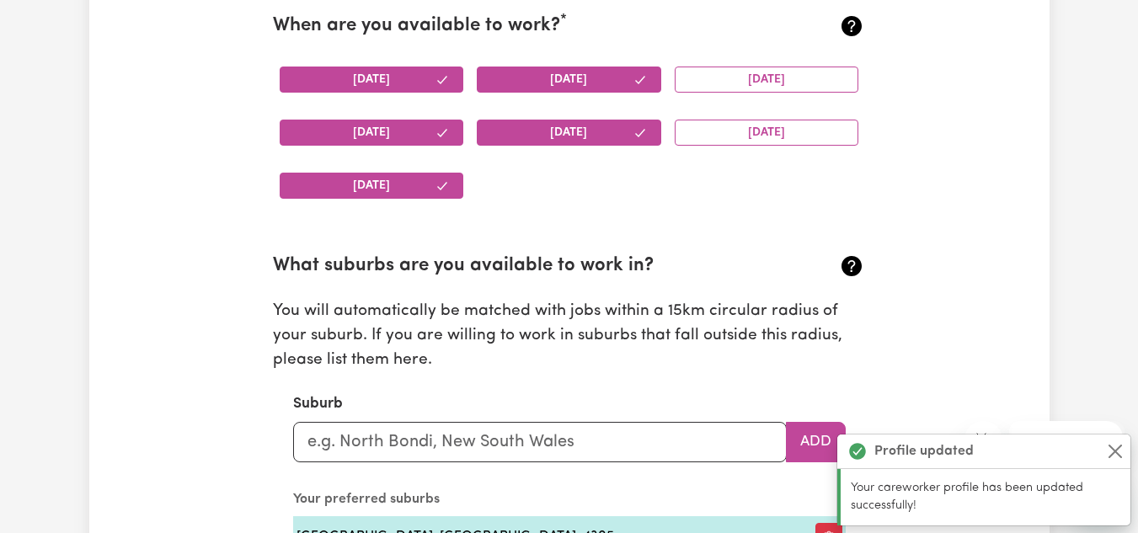
scroll to position [1721, 0]
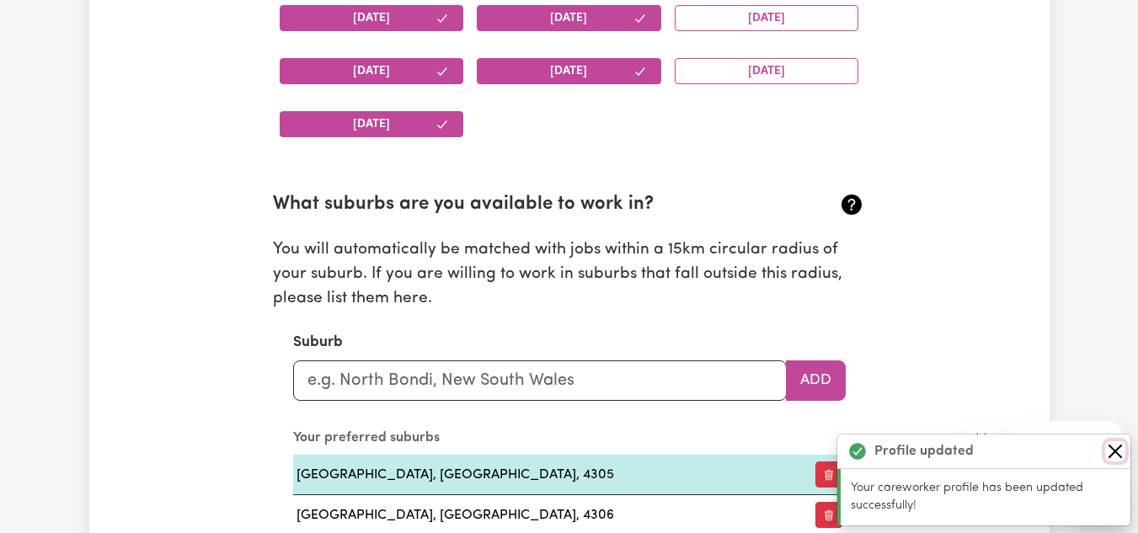
click at [1122, 452] on button "Close" at bounding box center [1116, 452] width 20 height 20
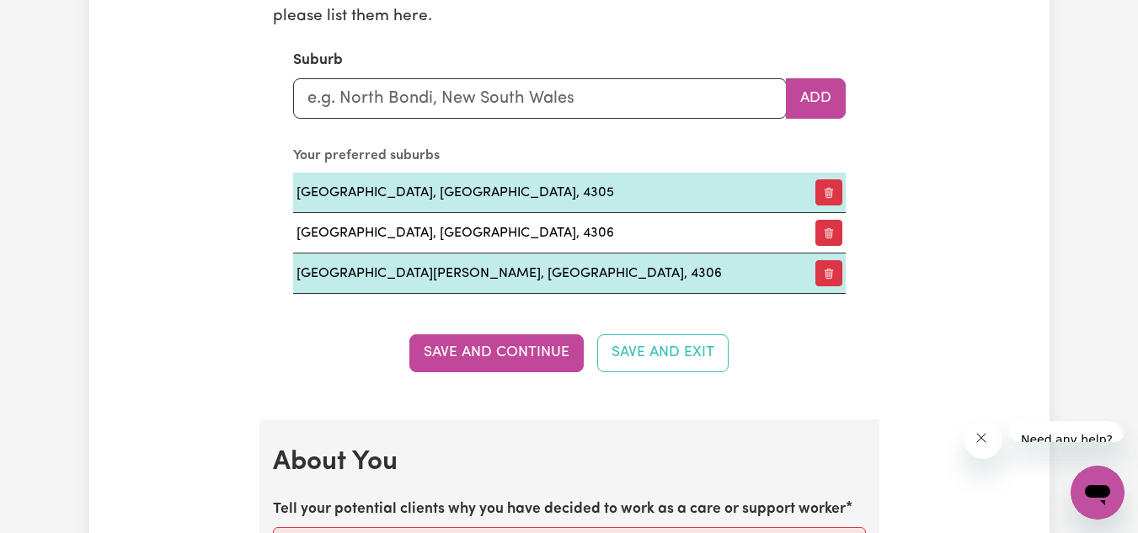
scroll to position [1973, 0]
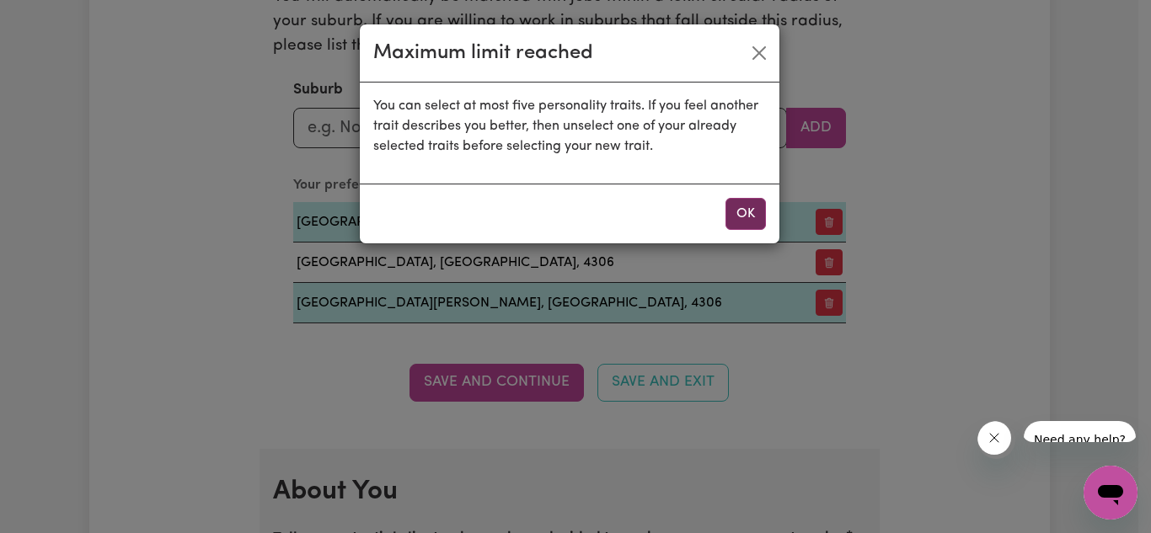
click at [750, 198] on button "OK" at bounding box center [745, 214] width 40 height 32
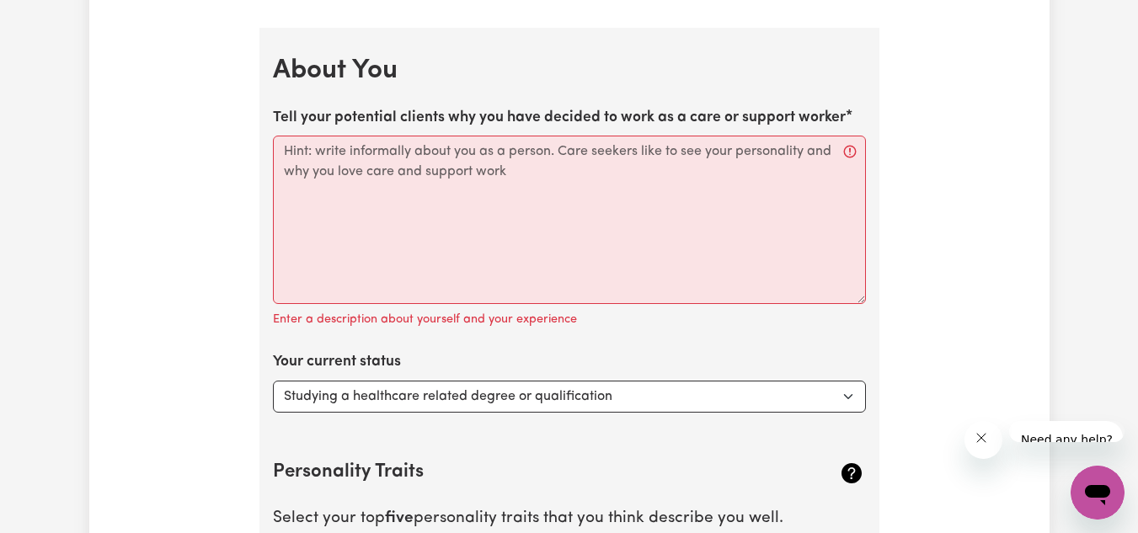
scroll to position [2479, 0]
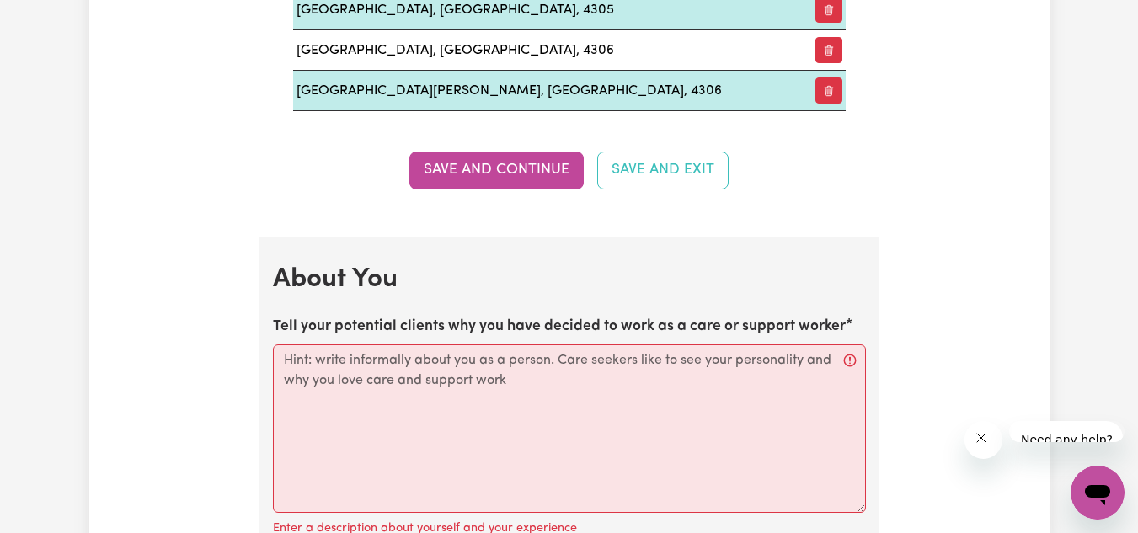
scroll to position [2226, 0]
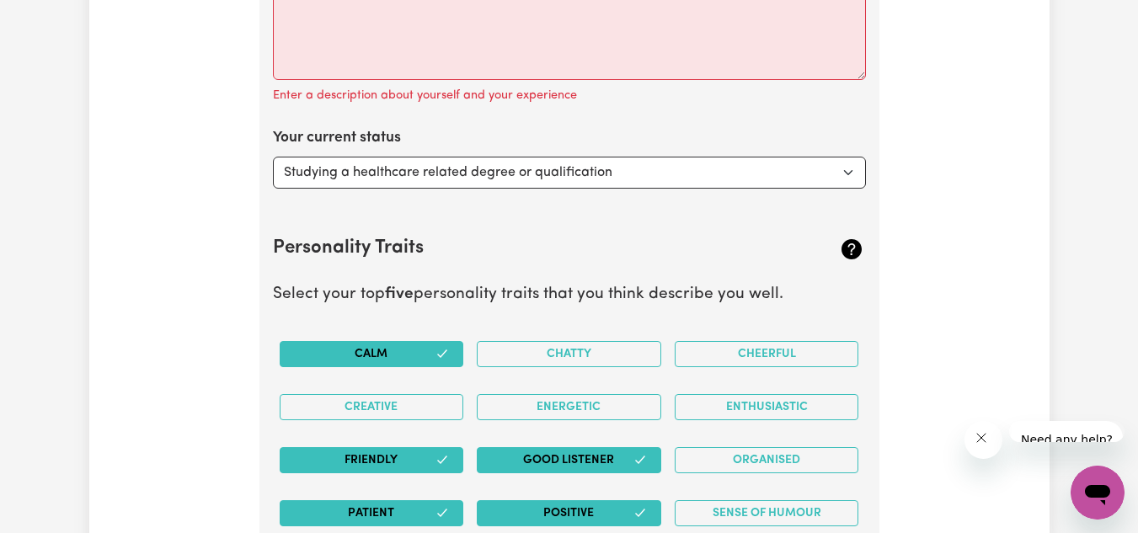
scroll to position [2648, 0]
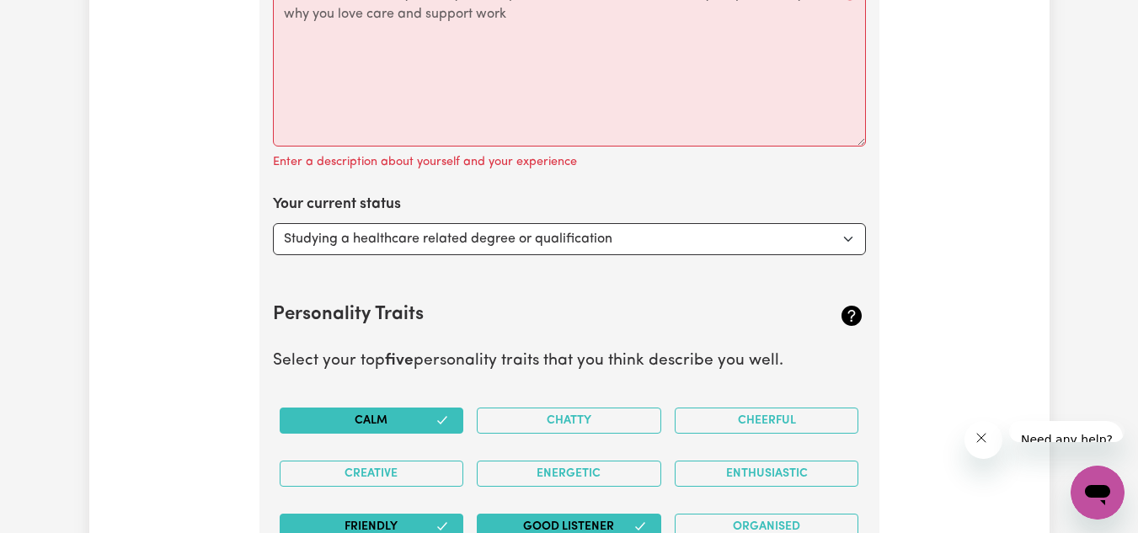
scroll to position [2479, 0]
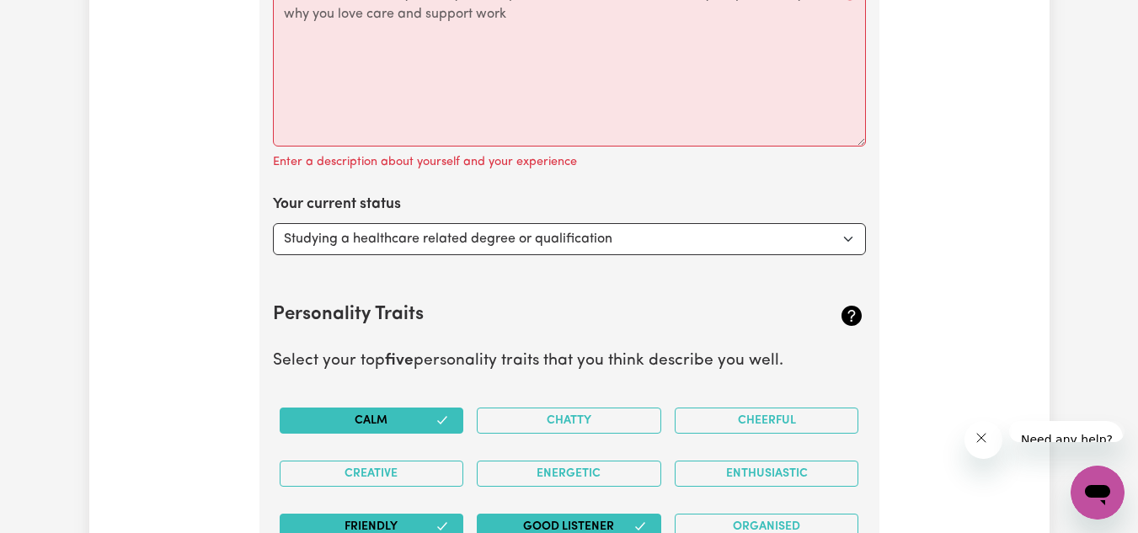
scroll to position [2732, 0]
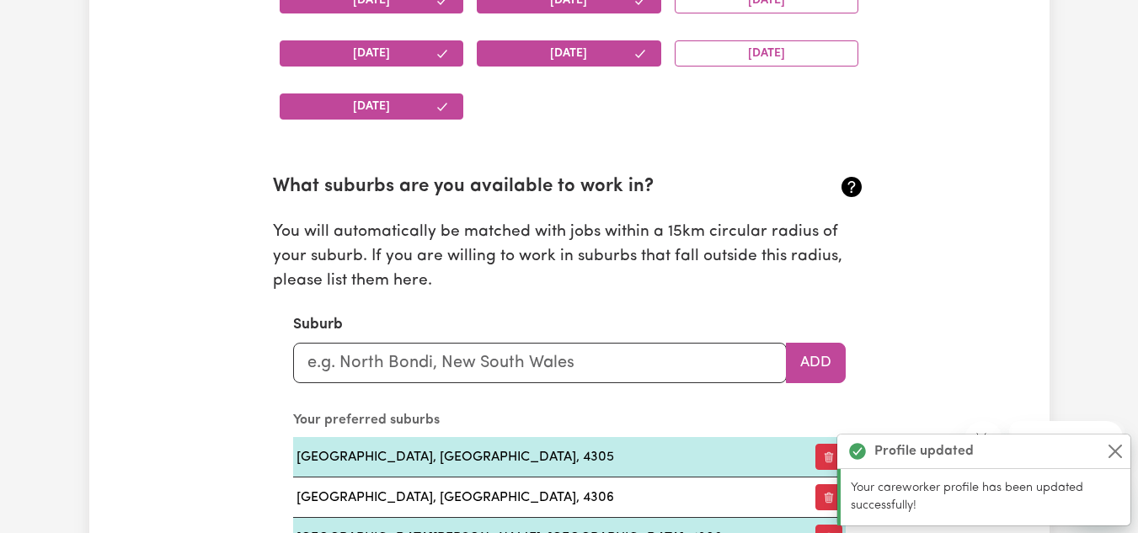
scroll to position [1709, 0]
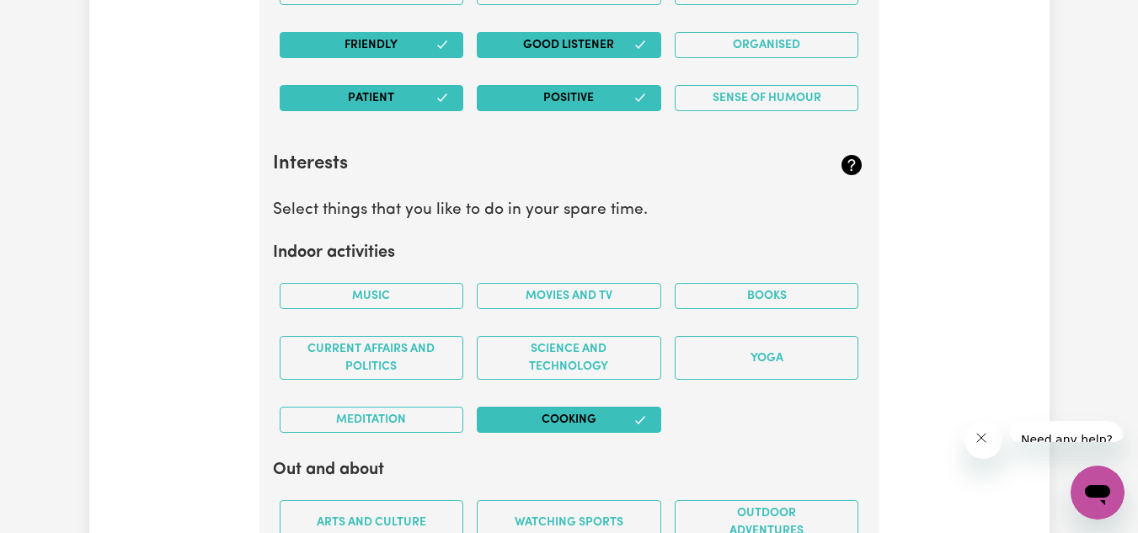
scroll to position [3057, 0]
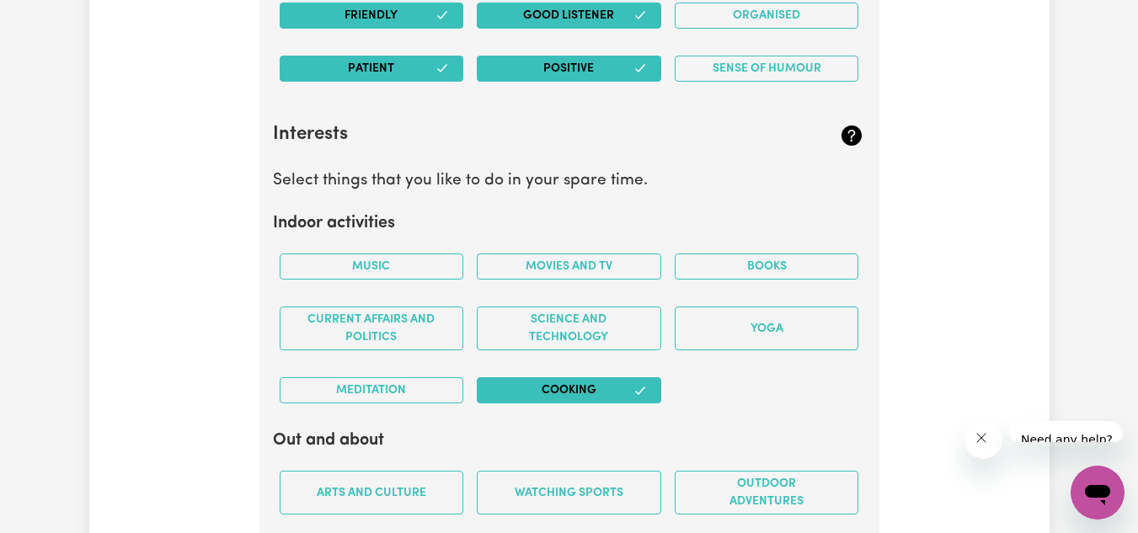
type textarea "I have decided to work as a support worker because being a caregiver comes natu…"
select select "47"
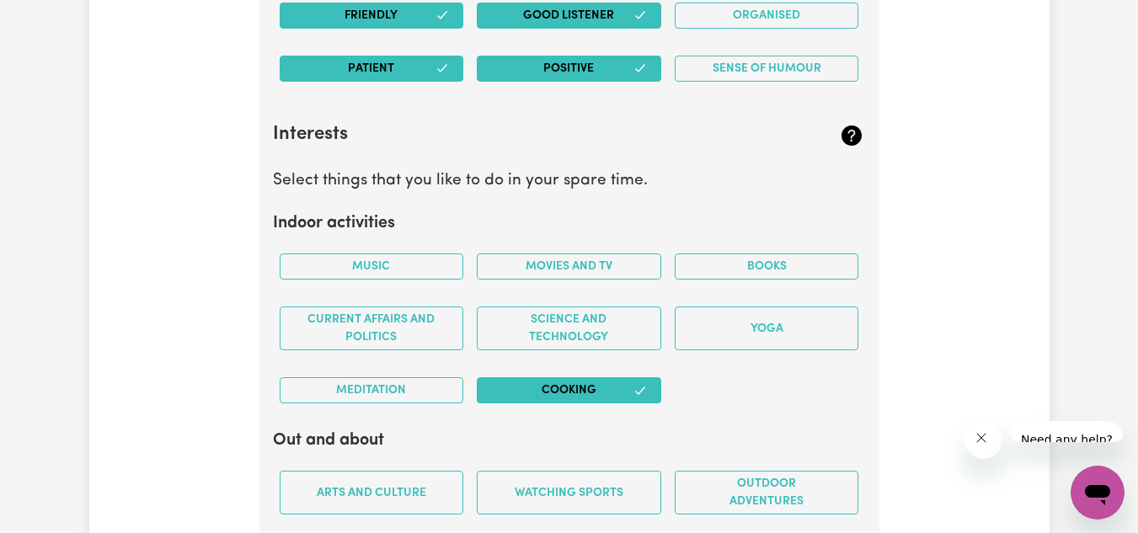
drag, startPoint x: 499, startPoint y: 153, endPoint x: 512, endPoint y: 158, distance: 14.4
select select "60"
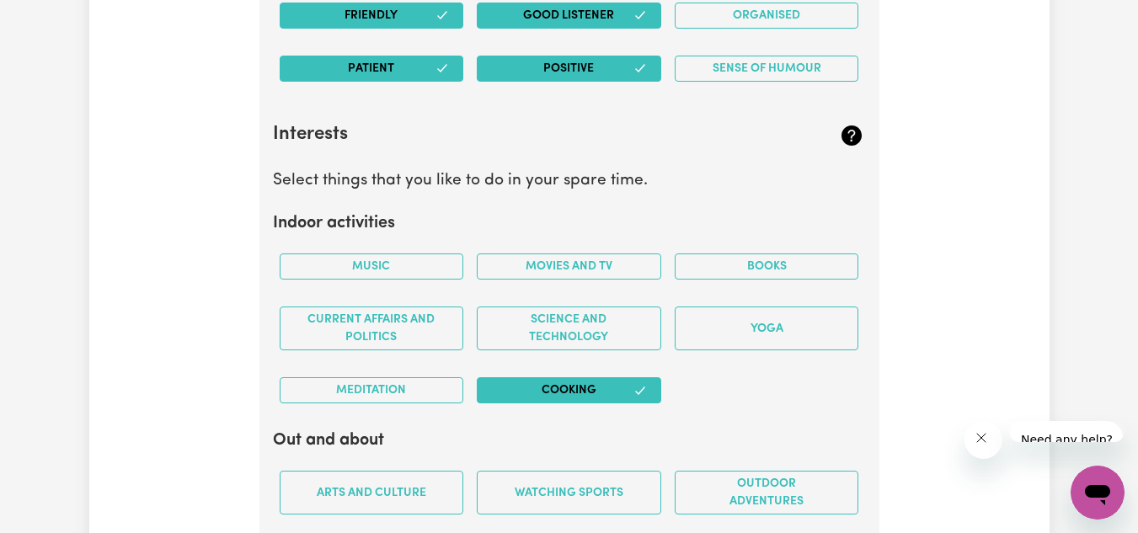
select select "60"
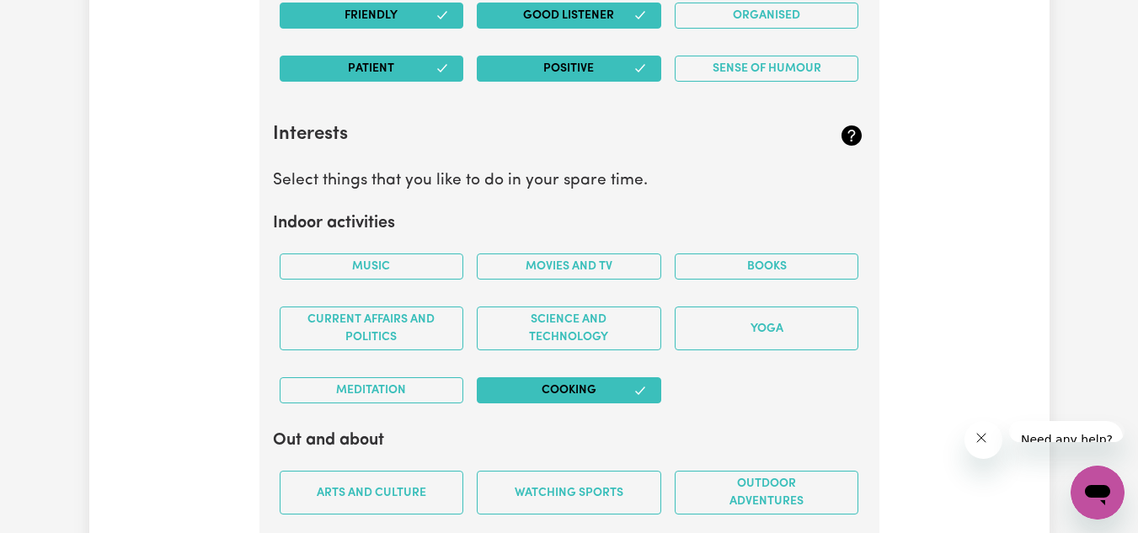
select select "100"
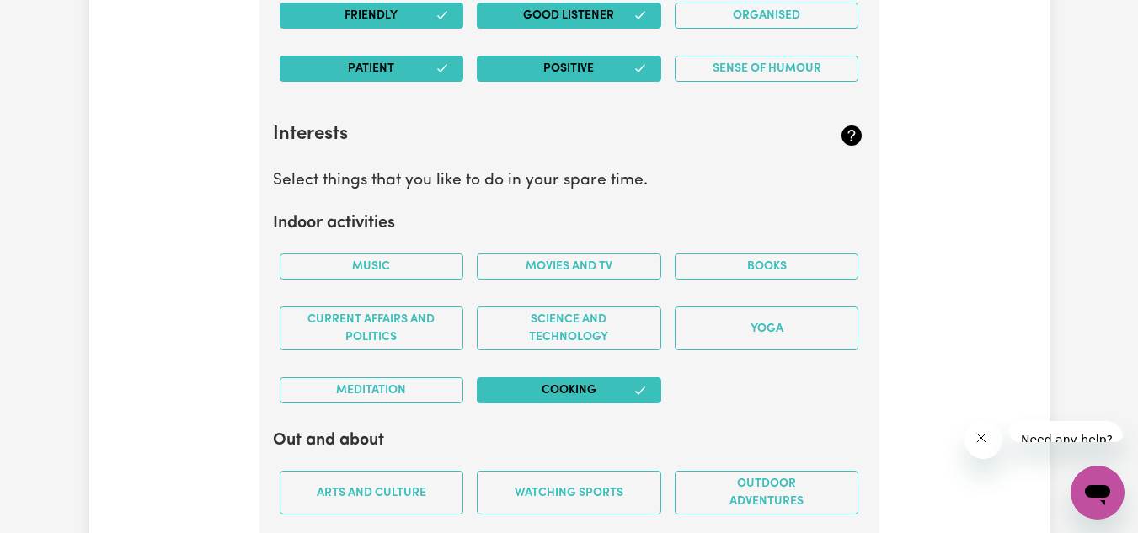
checkbox input "true"
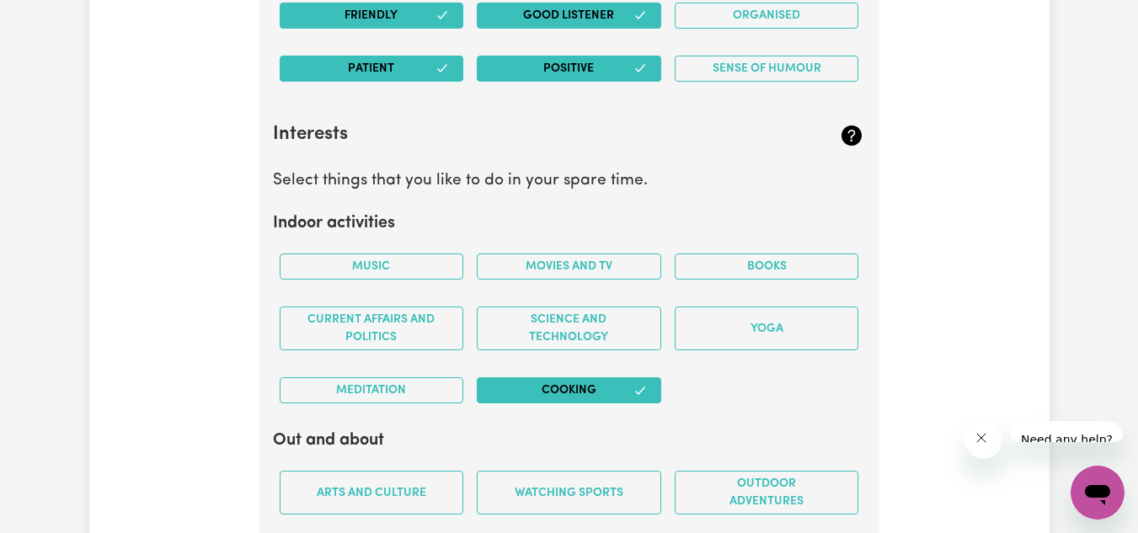
checkbox input "true"
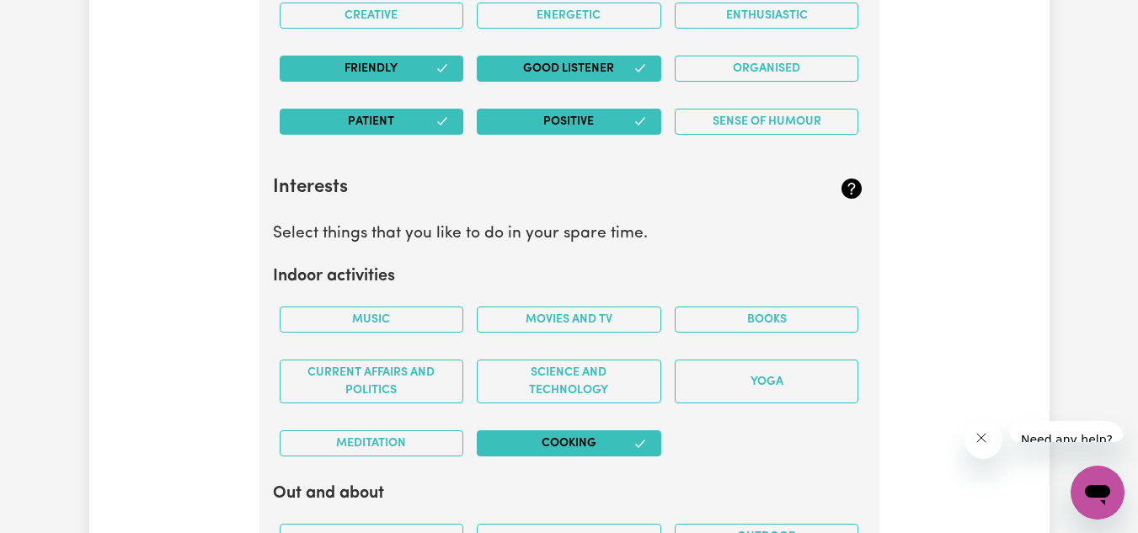
scroll to position [3033, 0]
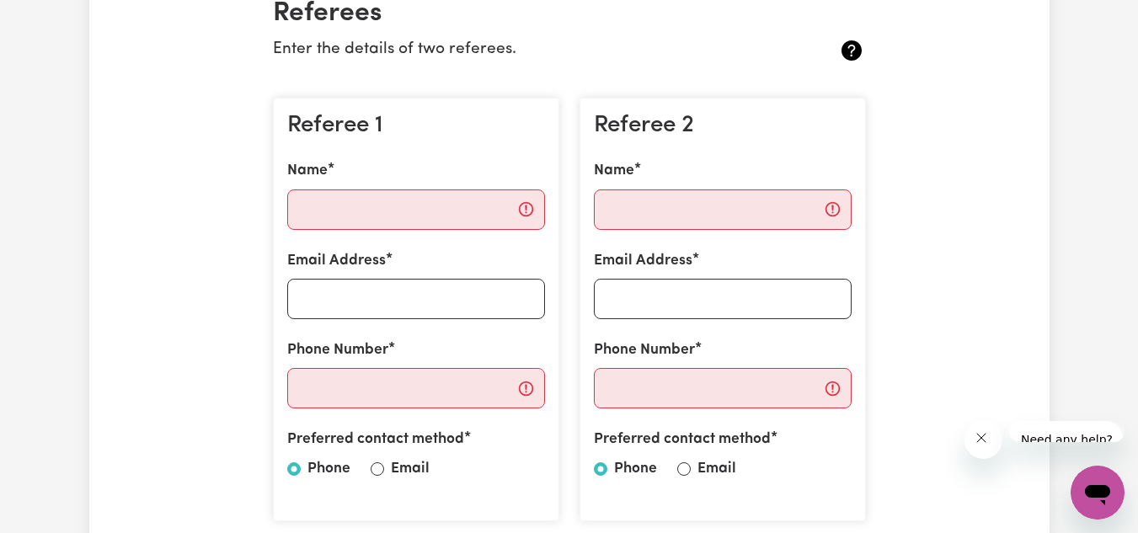
scroll to position [169, 0]
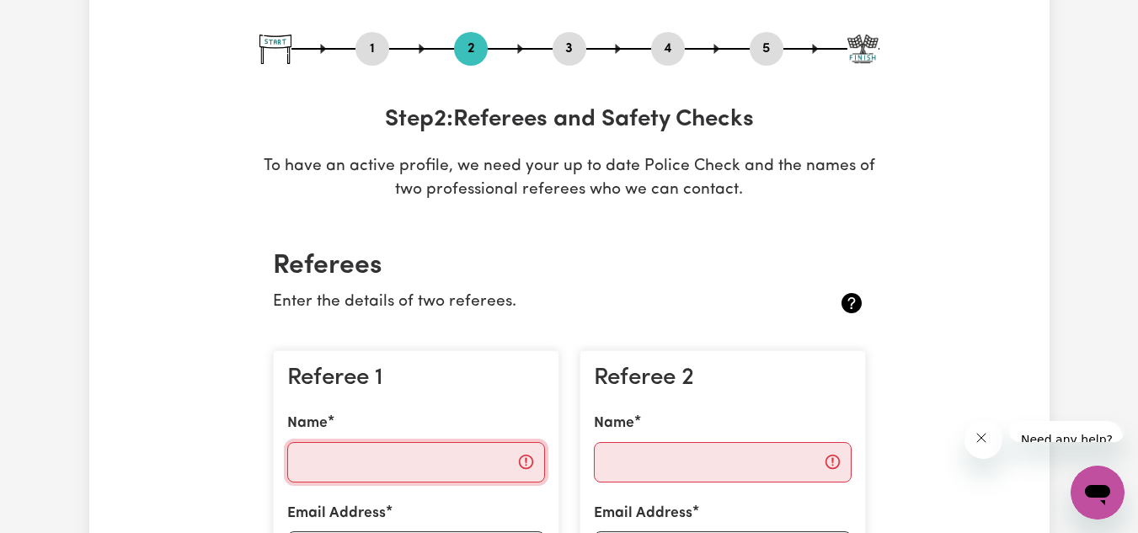
click at [412, 442] on input "Name" at bounding box center [416, 462] width 258 height 40
click at [424, 442] on input "Name" at bounding box center [416, 462] width 258 height 40
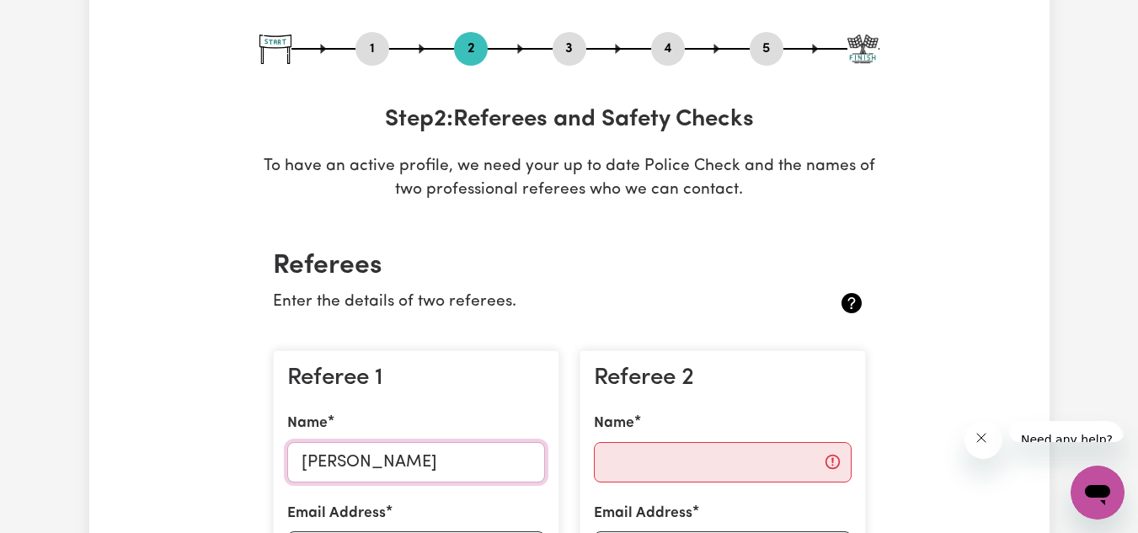
type input "Dana McCown"
click at [742, 442] on input "Name" at bounding box center [723, 462] width 258 height 40
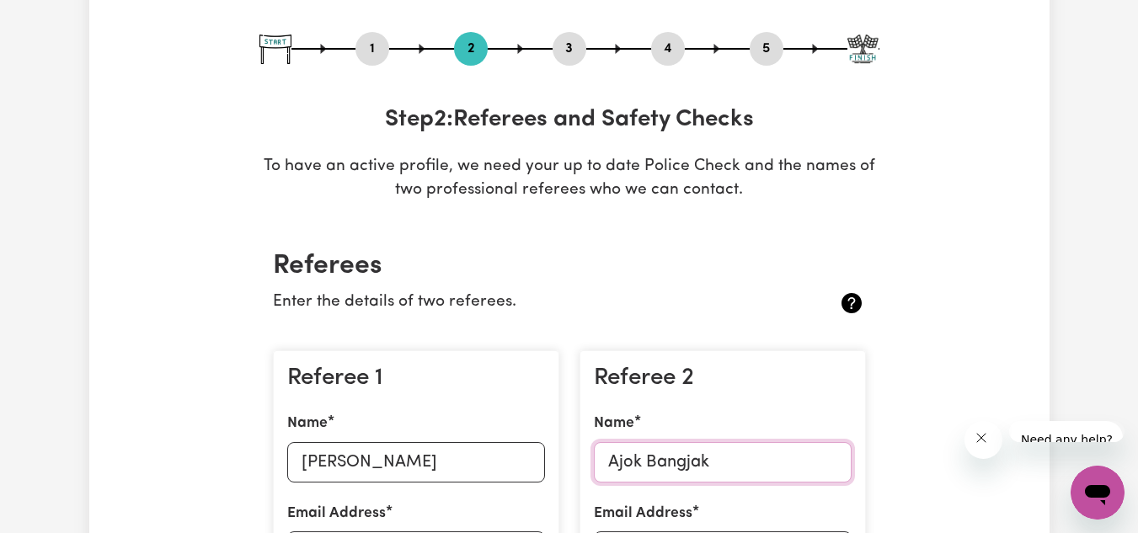
type input "Ajok Bangjak"
type input "0434003248"
type input "nancybangjak646@gmail.com"
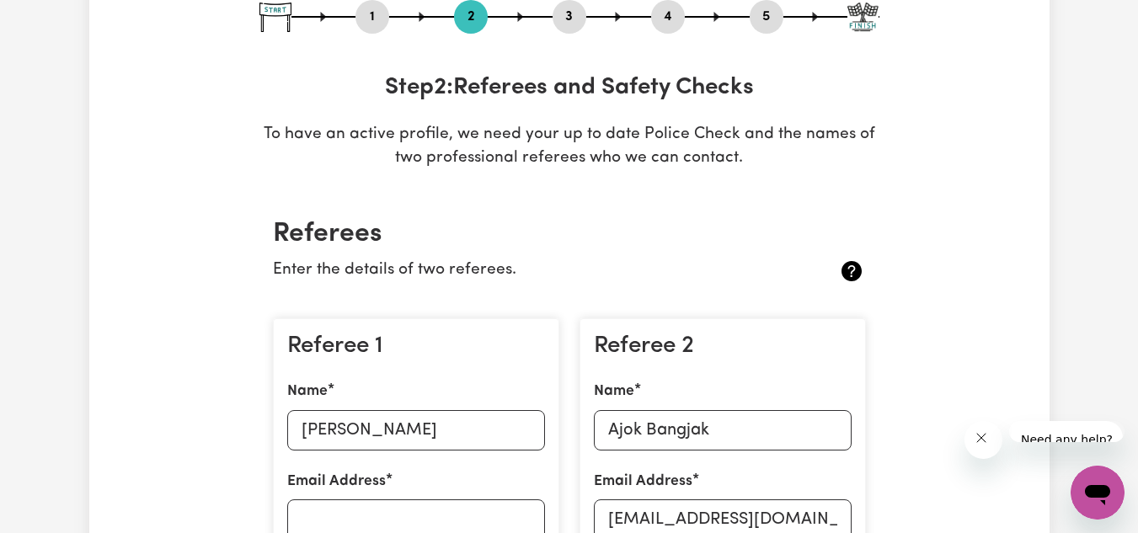
scroll to position [253, 0]
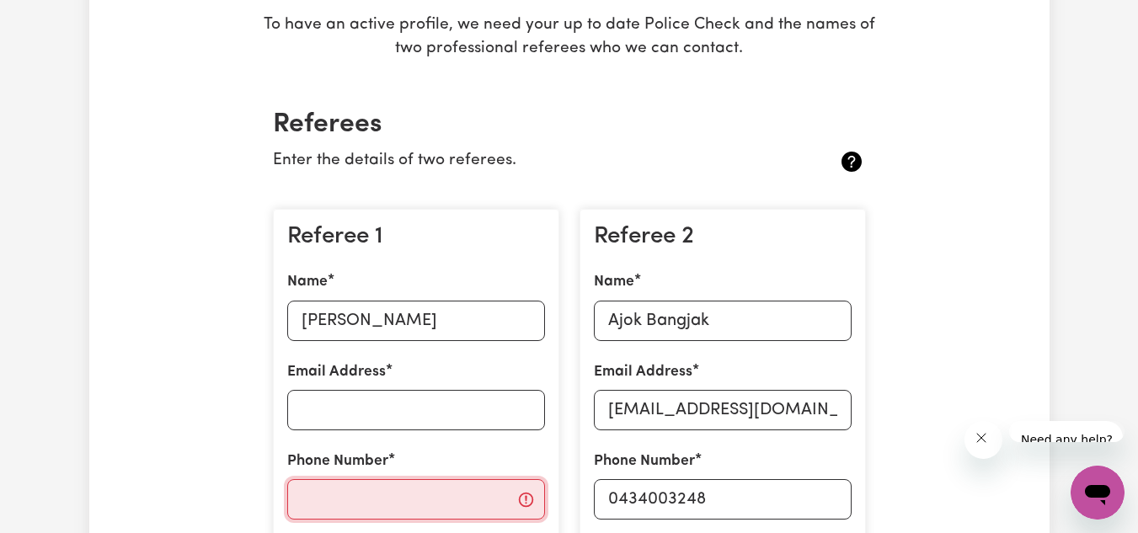
scroll to position [337, 0]
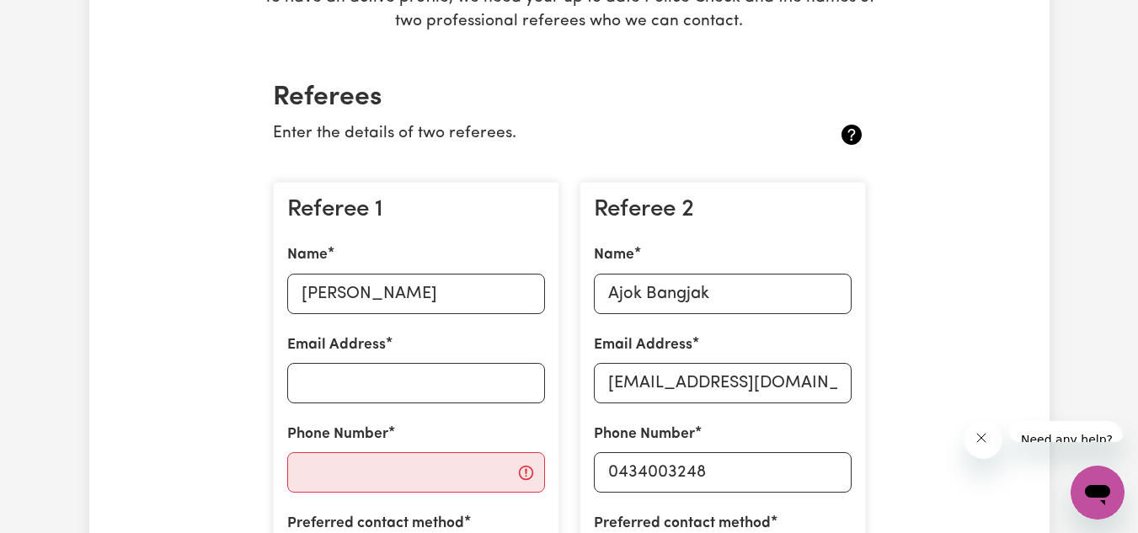
radio input "true"
click at [410, 424] on div "Phone Number" at bounding box center [416, 458] width 258 height 69
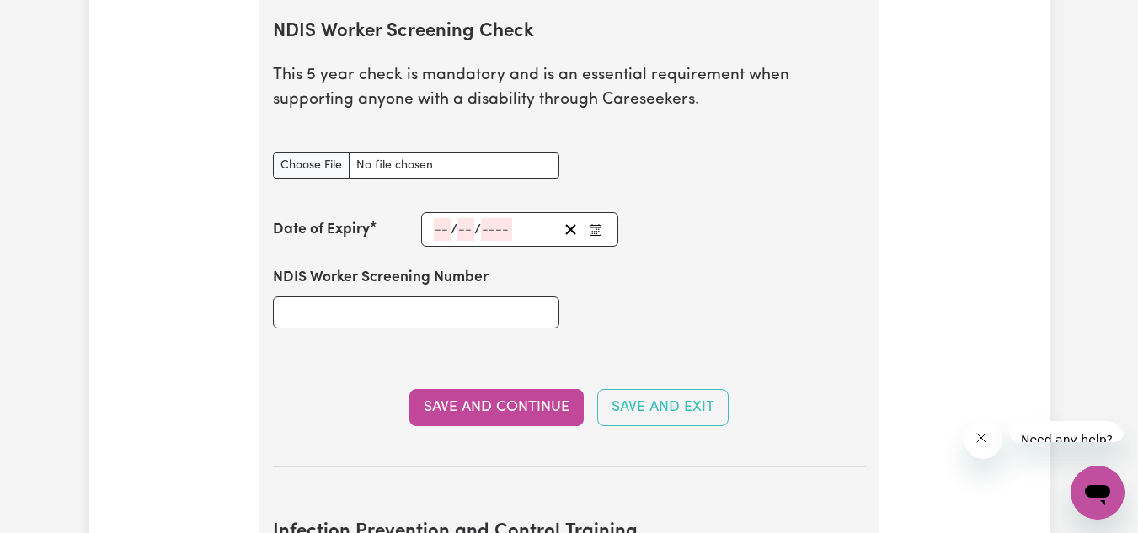
scroll to position [2022, 0]
